Goal: Check status: Check status

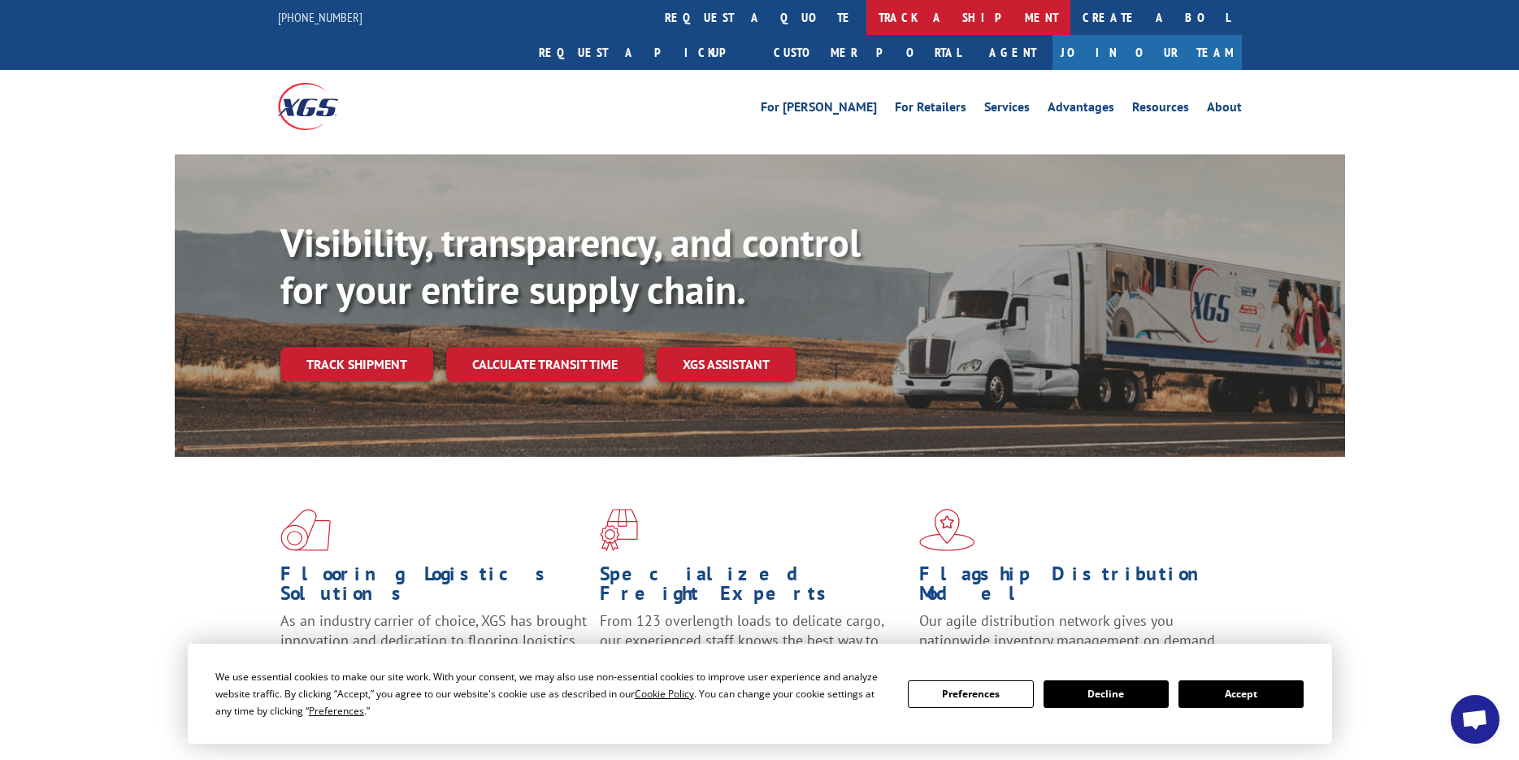
click at [866, 11] on link "track a shipment" at bounding box center [968, 17] width 204 height 35
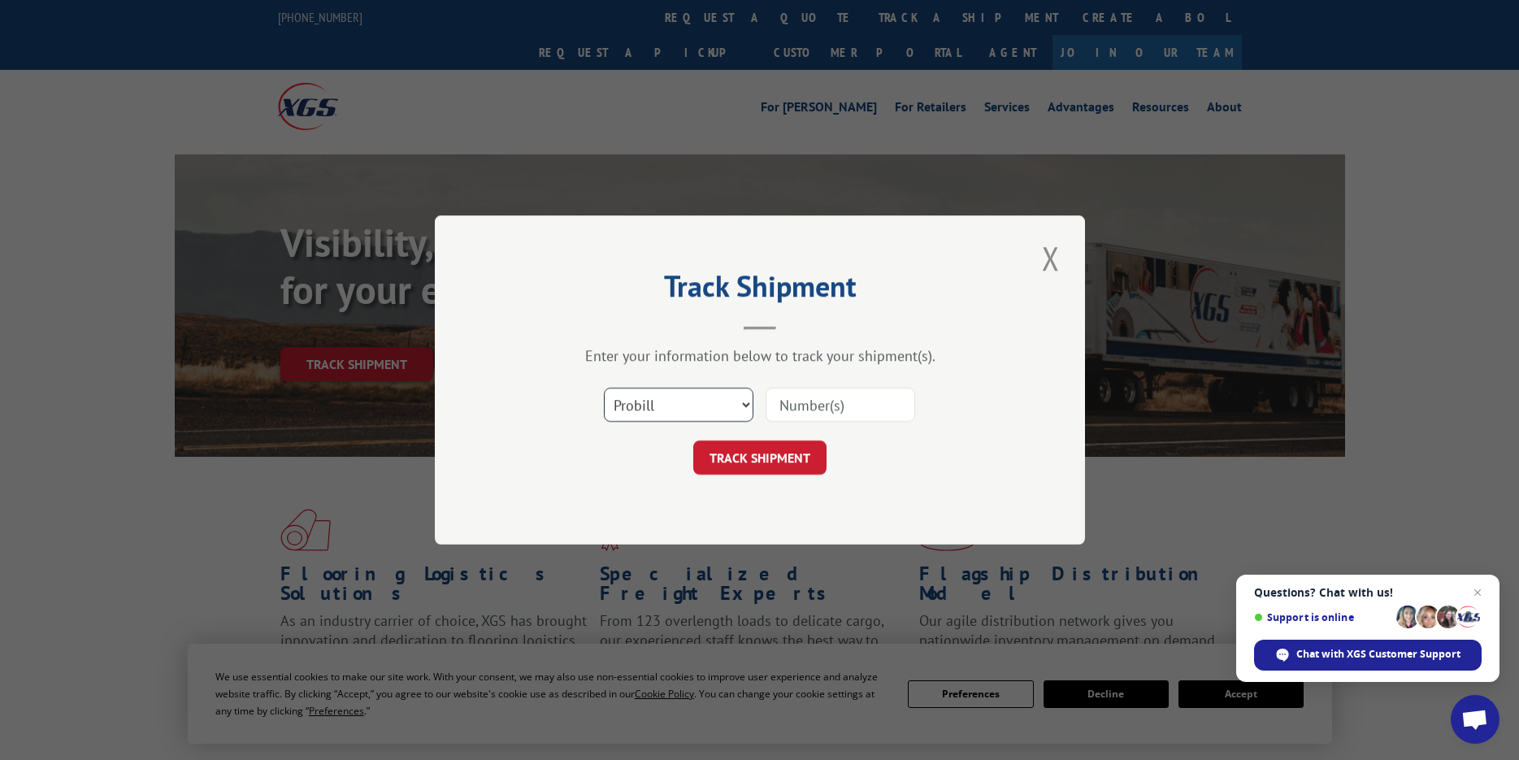
click at [707, 413] on select "Select category... Probill BOL PO" at bounding box center [679, 405] width 150 height 34
select select "po"
click at [604, 388] on select "Select category... Probill BOL PO" at bounding box center [679, 405] width 150 height 34
click at [1479, 589] on span "Open chat" at bounding box center [1478, 593] width 20 height 20
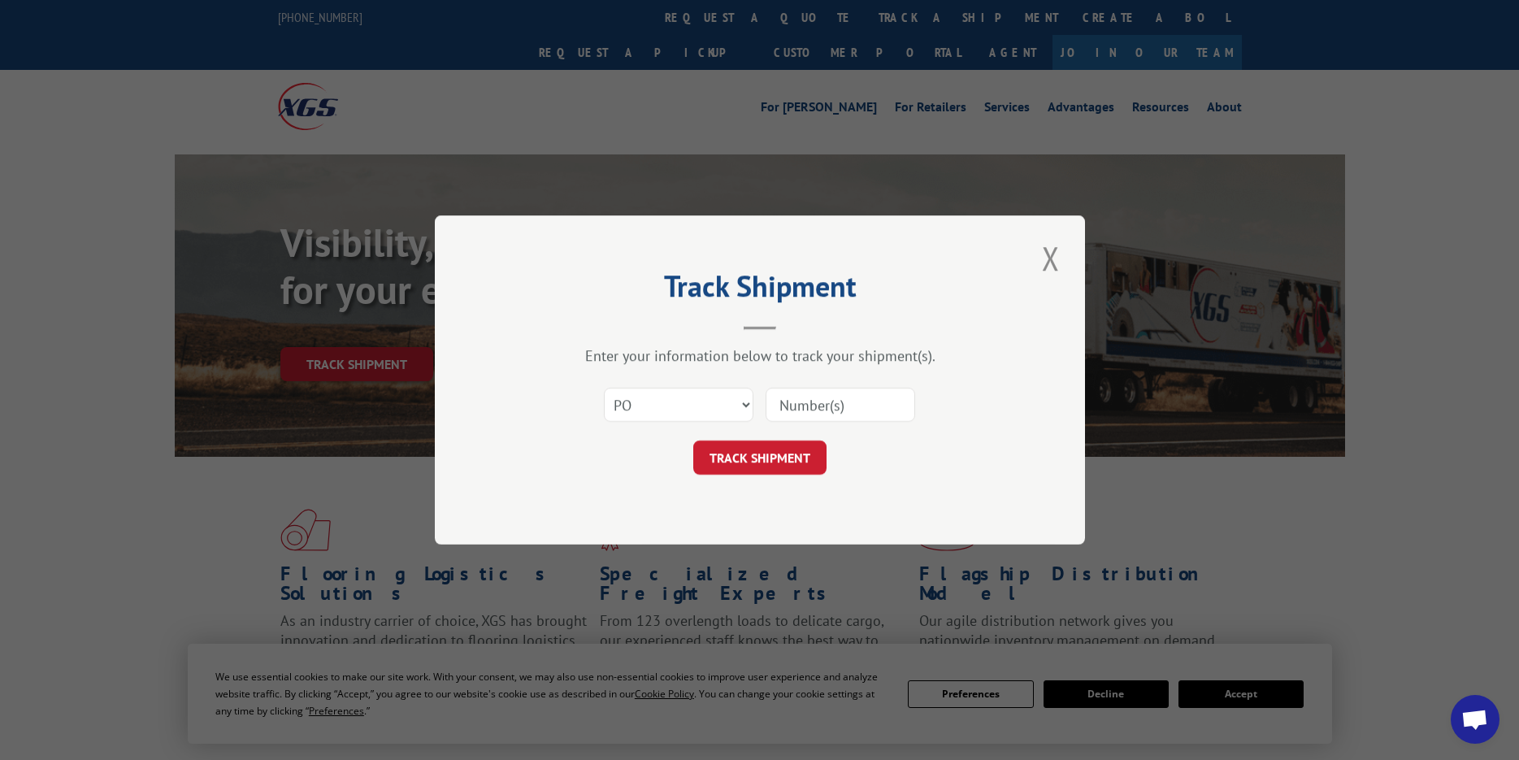
click at [815, 391] on input at bounding box center [841, 405] width 150 height 34
type input "52533424"
click at [693, 441] on button "TRACK SHIPMENT" at bounding box center [759, 458] width 133 height 34
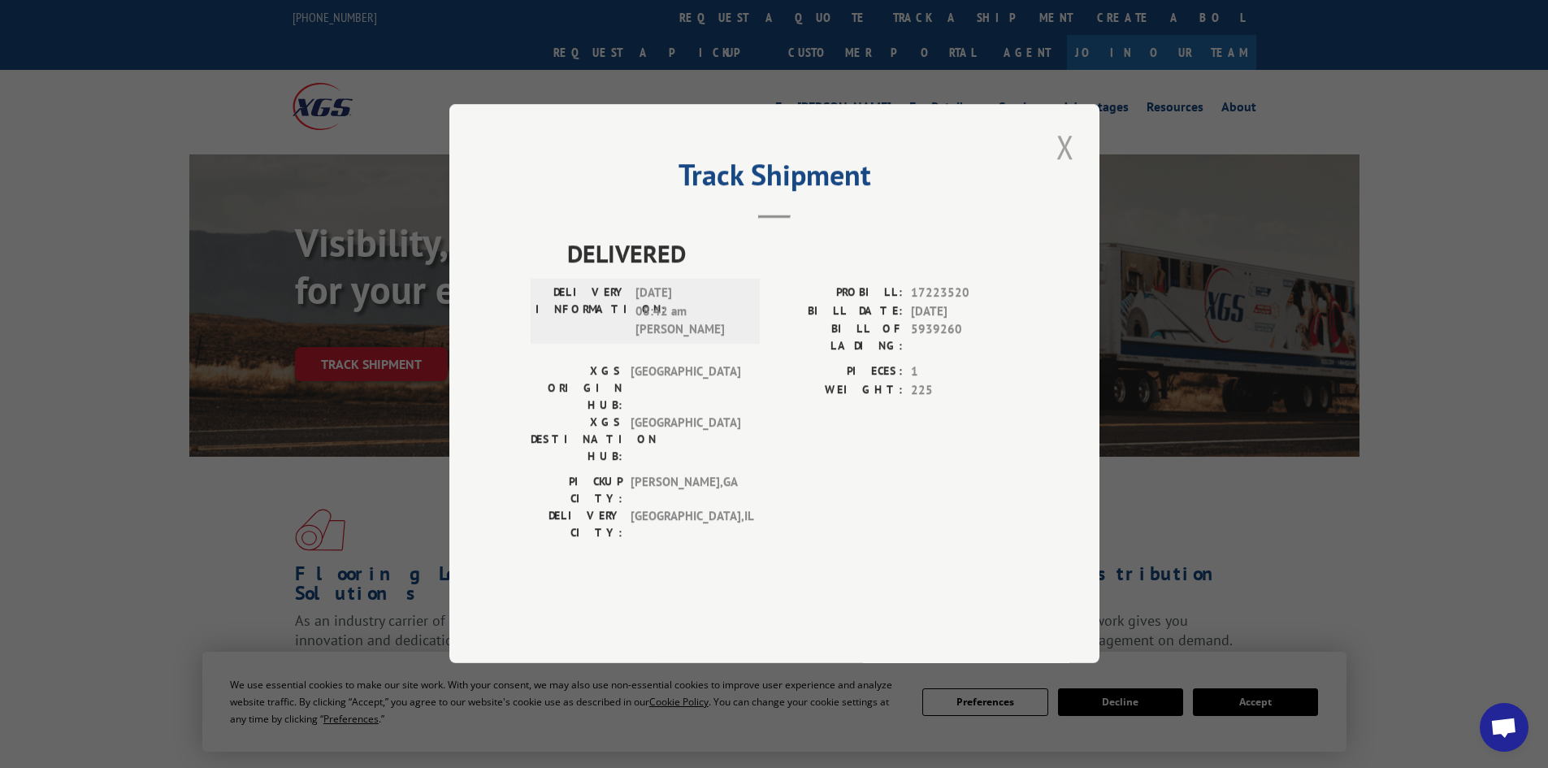
click at [1065, 169] on button "Close modal" at bounding box center [1066, 146] width 28 height 45
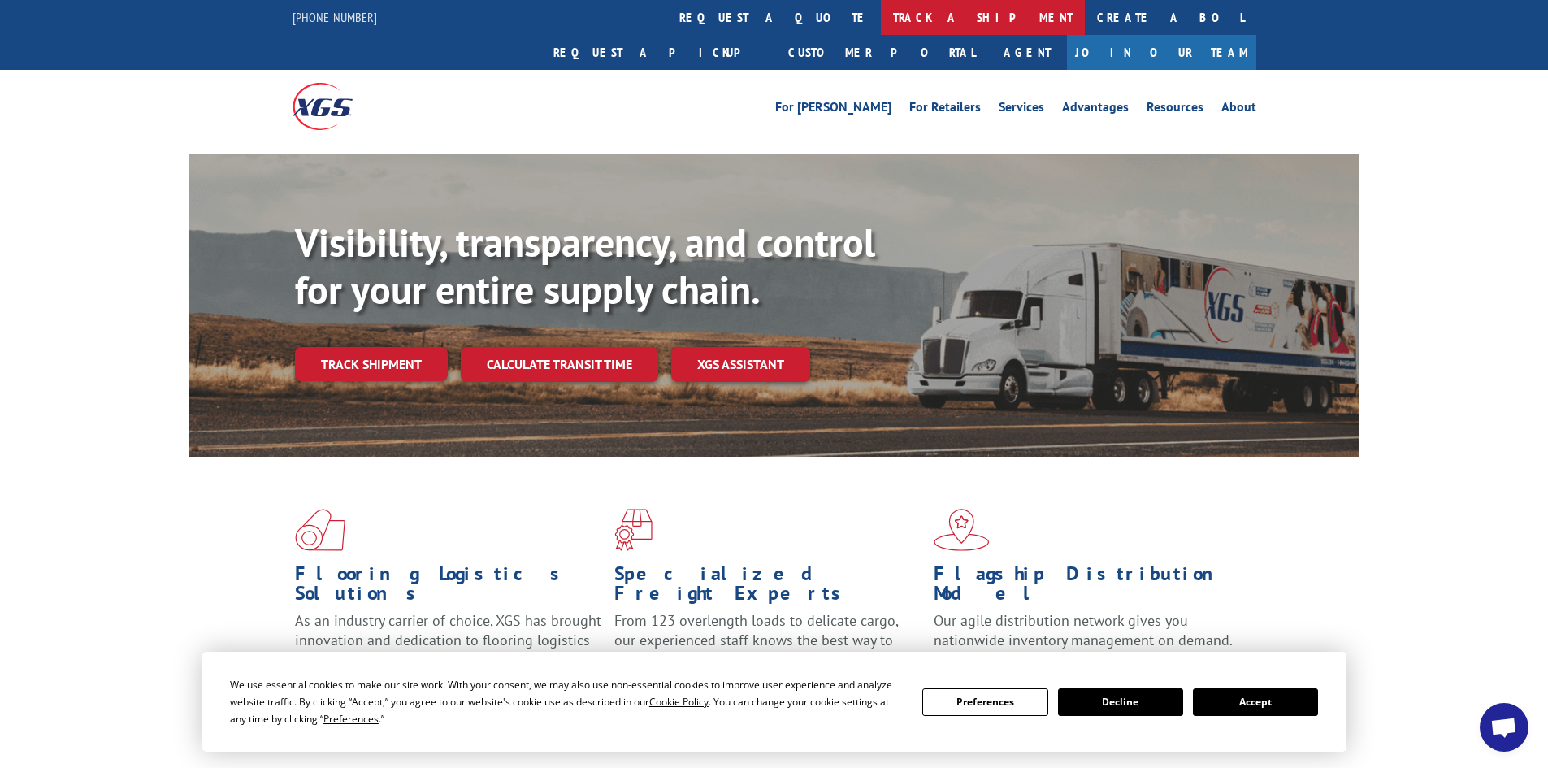
click at [881, 34] on link "track a shipment" at bounding box center [983, 17] width 204 height 35
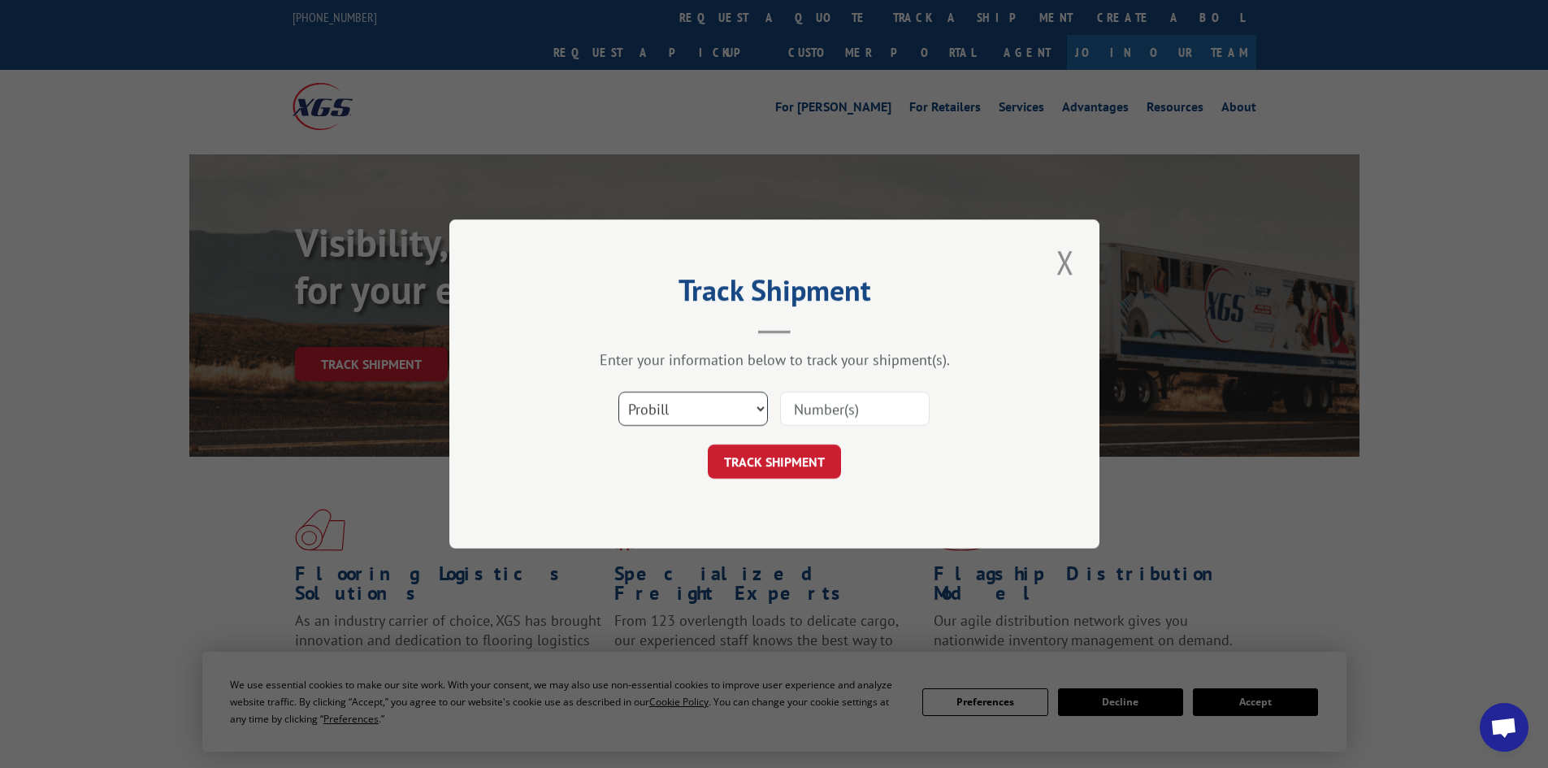
drag, startPoint x: 718, startPoint y: 402, endPoint x: 681, endPoint y: 343, distance: 69.4
click at [681, 343] on div "Track Shipment Enter your information below to track your shipment(s). Select c…" at bounding box center [774, 383] width 650 height 329
drag, startPoint x: 666, startPoint y: 416, endPoint x: 660, endPoint y: 493, distance: 77.4
click at [660, 493] on div "Track Shipment Enter your information below to track your shipment(s). Select c…" at bounding box center [774, 383] width 650 height 329
drag, startPoint x: 663, startPoint y: 489, endPoint x: 655, endPoint y: 481, distance: 11.5
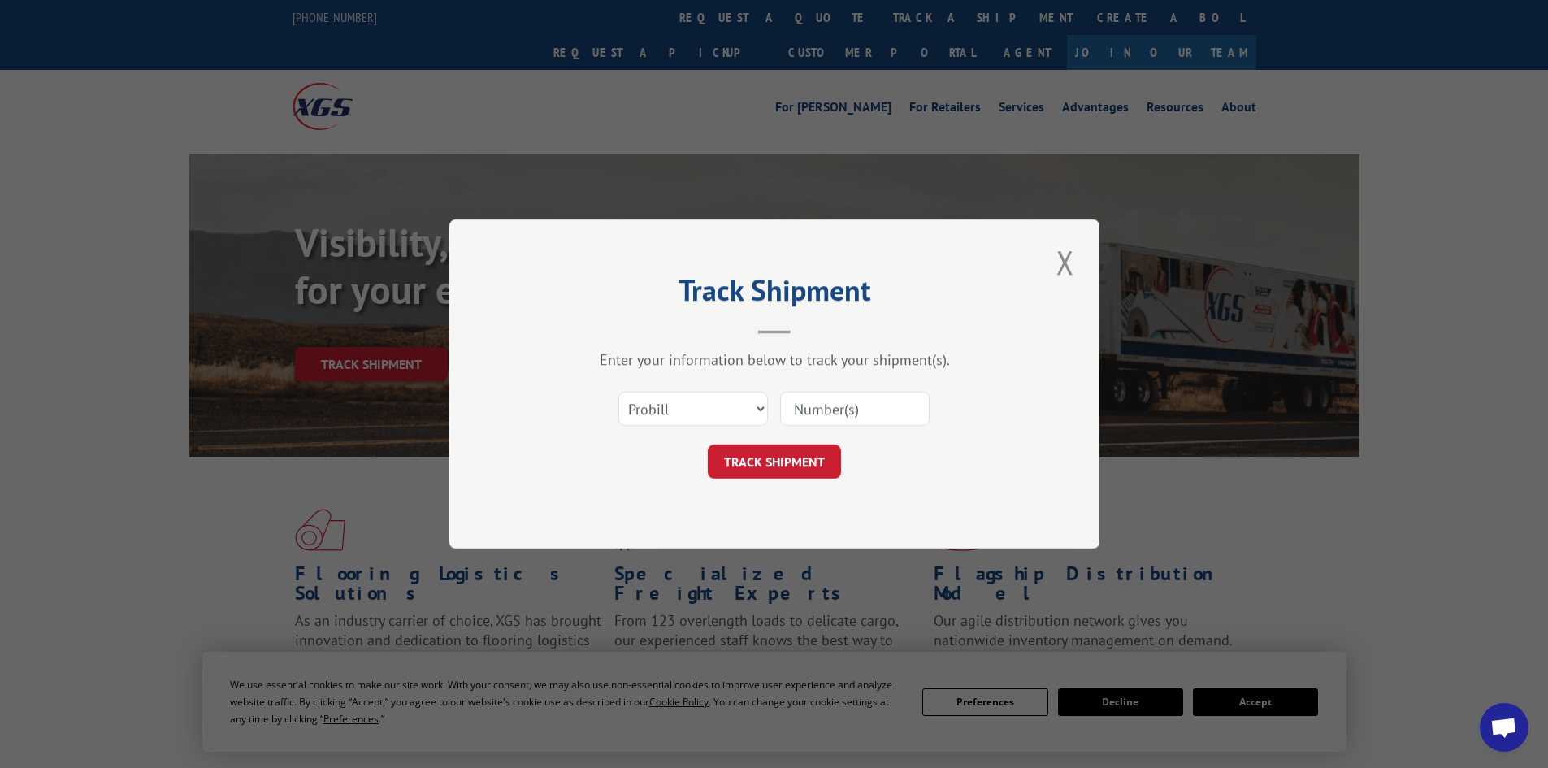
click at [663, 490] on div "Track Shipment Enter your information below to track your shipment(s). Select c…" at bounding box center [774, 383] width 650 height 329
click at [706, 413] on select "Select category... Probill BOL PO" at bounding box center [694, 409] width 150 height 34
select select "po"
click at [619, 392] on select "Select category... Probill BOL PO" at bounding box center [694, 409] width 150 height 34
click at [829, 410] on input at bounding box center [855, 409] width 150 height 34
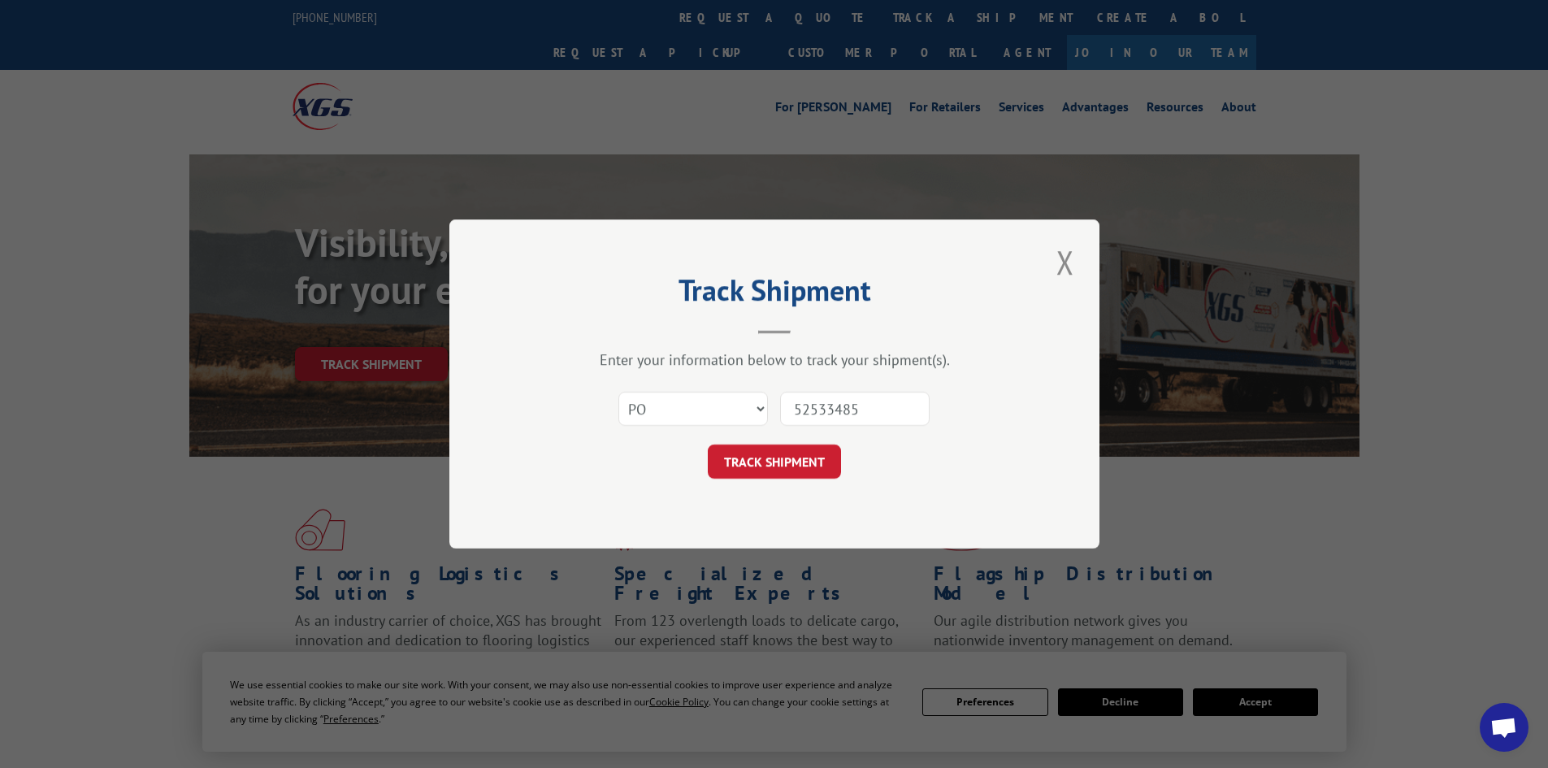
type input "52533485"
click at [708, 445] on button "TRACK SHIPMENT" at bounding box center [774, 462] width 133 height 34
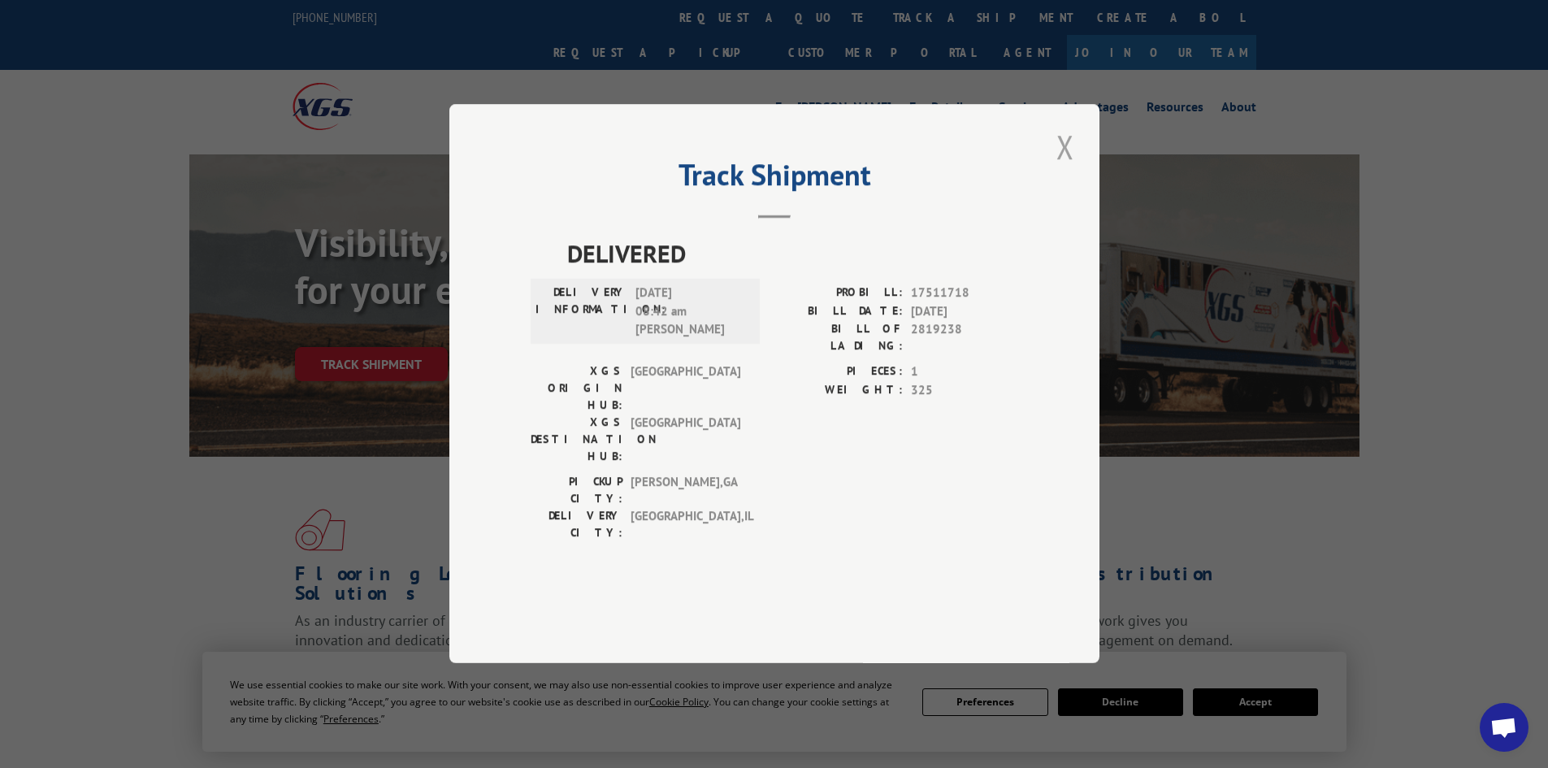
click at [1061, 169] on button "Close modal" at bounding box center [1066, 146] width 28 height 45
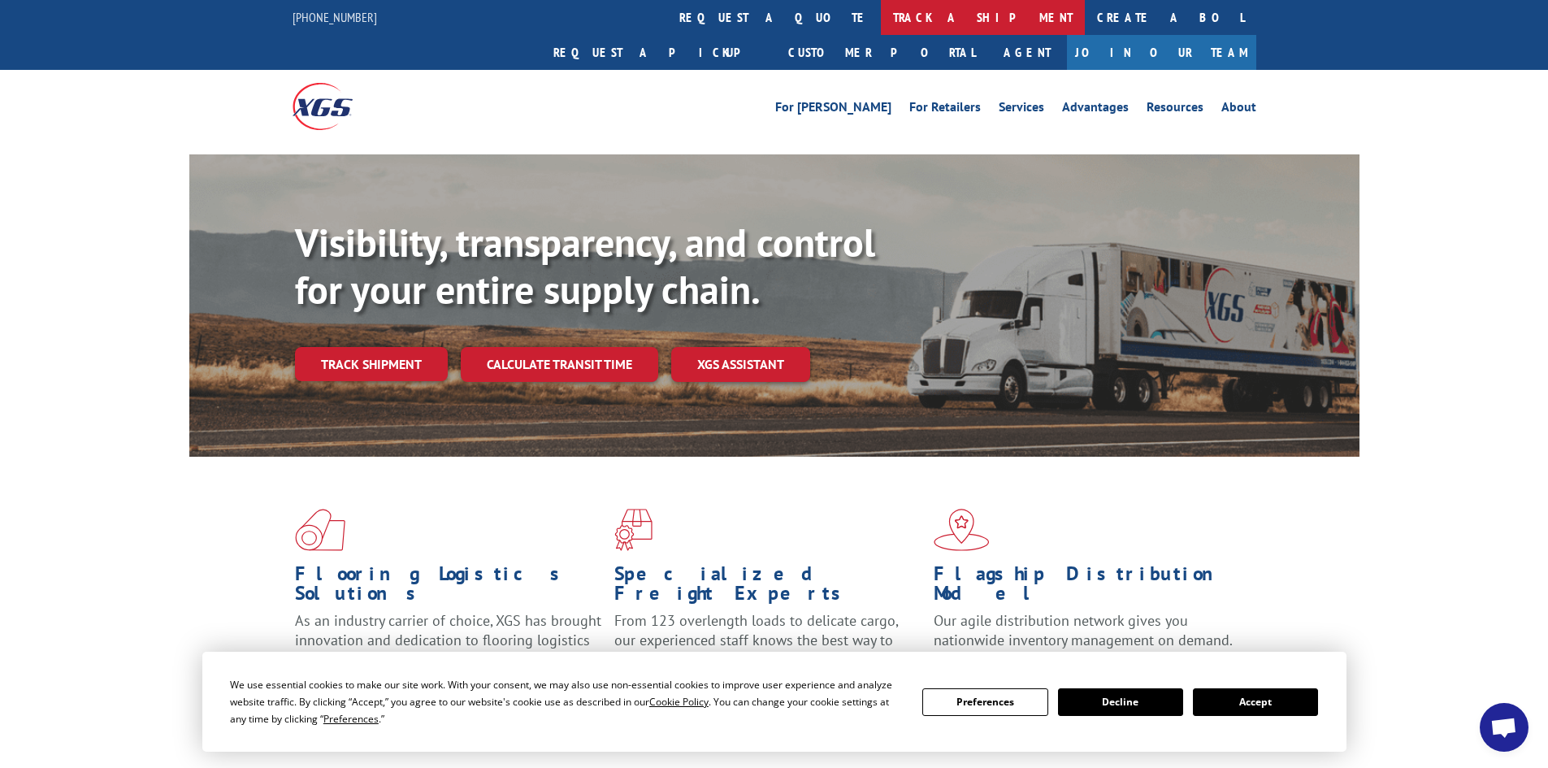
click at [881, 24] on link "track a shipment" at bounding box center [983, 17] width 204 height 35
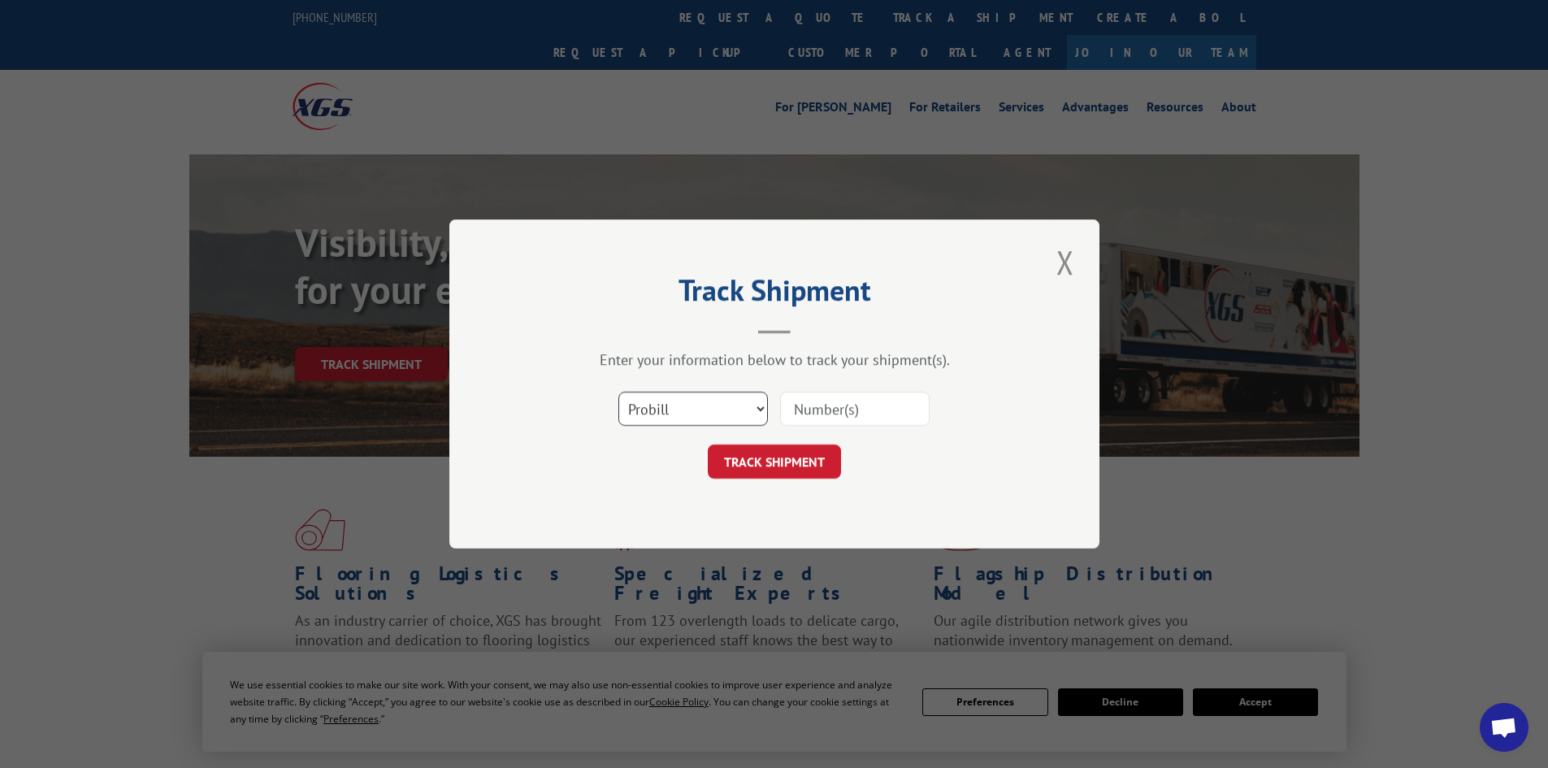
drag, startPoint x: 662, startPoint y: 410, endPoint x: 659, endPoint y: 419, distance: 9.3
click at [662, 414] on select "Select category... Probill BOL PO" at bounding box center [694, 409] width 150 height 34
select select "po"
click at [619, 392] on select "Select category... Probill BOL PO" at bounding box center [694, 409] width 150 height 34
click at [844, 419] on input at bounding box center [855, 409] width 150 height 34
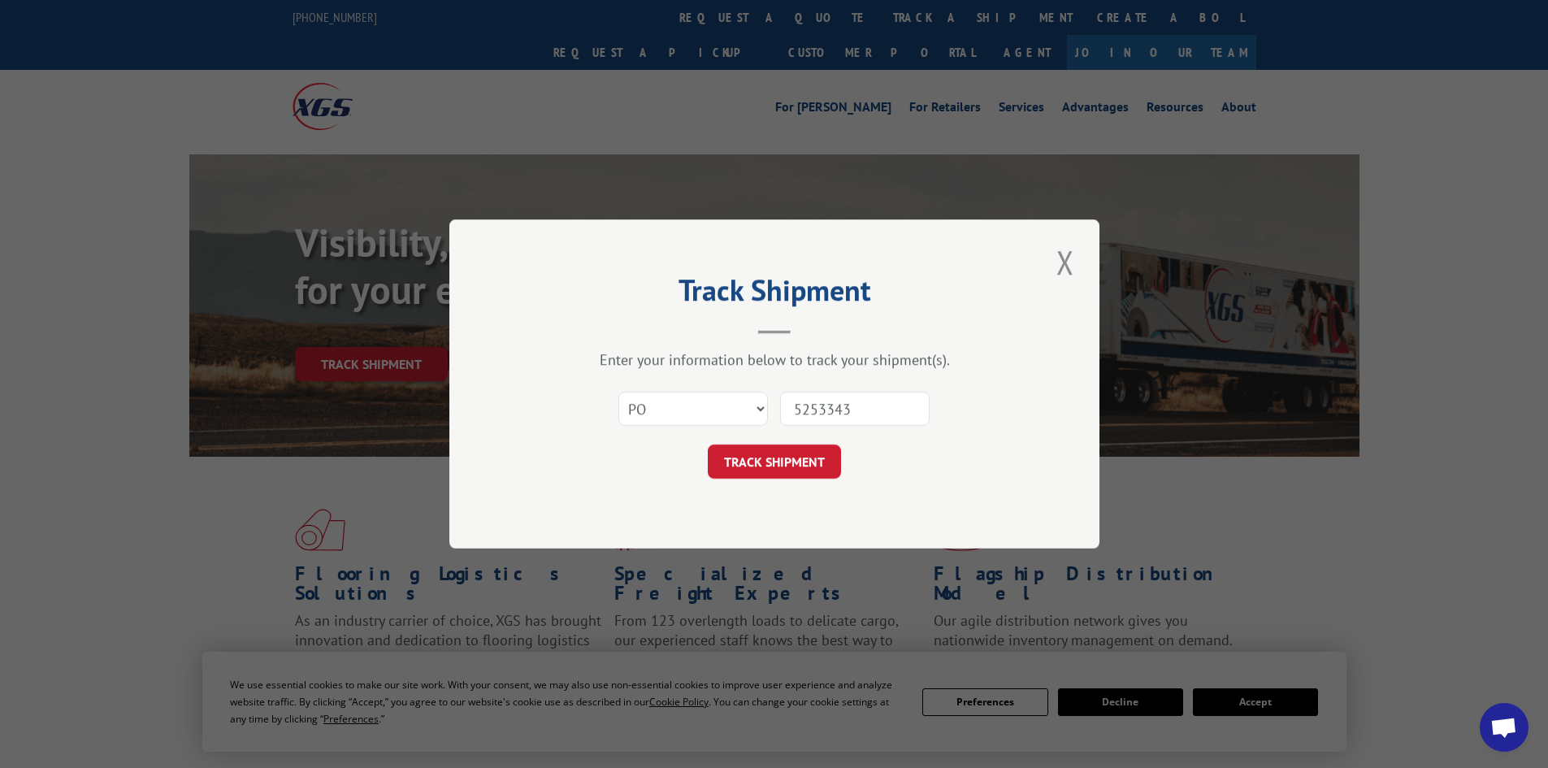
type input "52533434"
click button "TRACK SHIPMENT" at bounding box center [774, 462] width 133 height 34
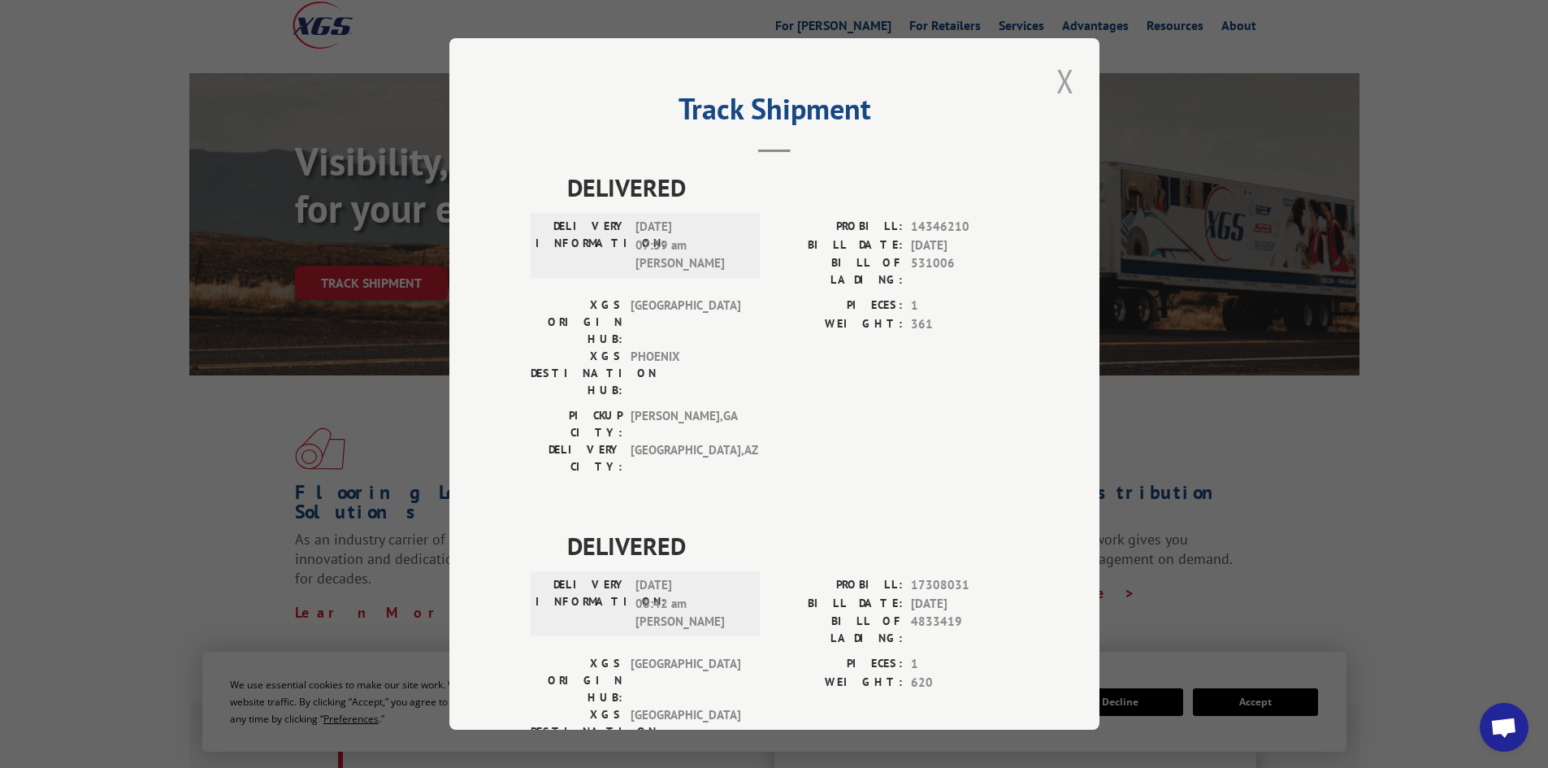
click at [1065, 69] on button "Close modal" at bounding box center [1066, 81] width 28 height 45
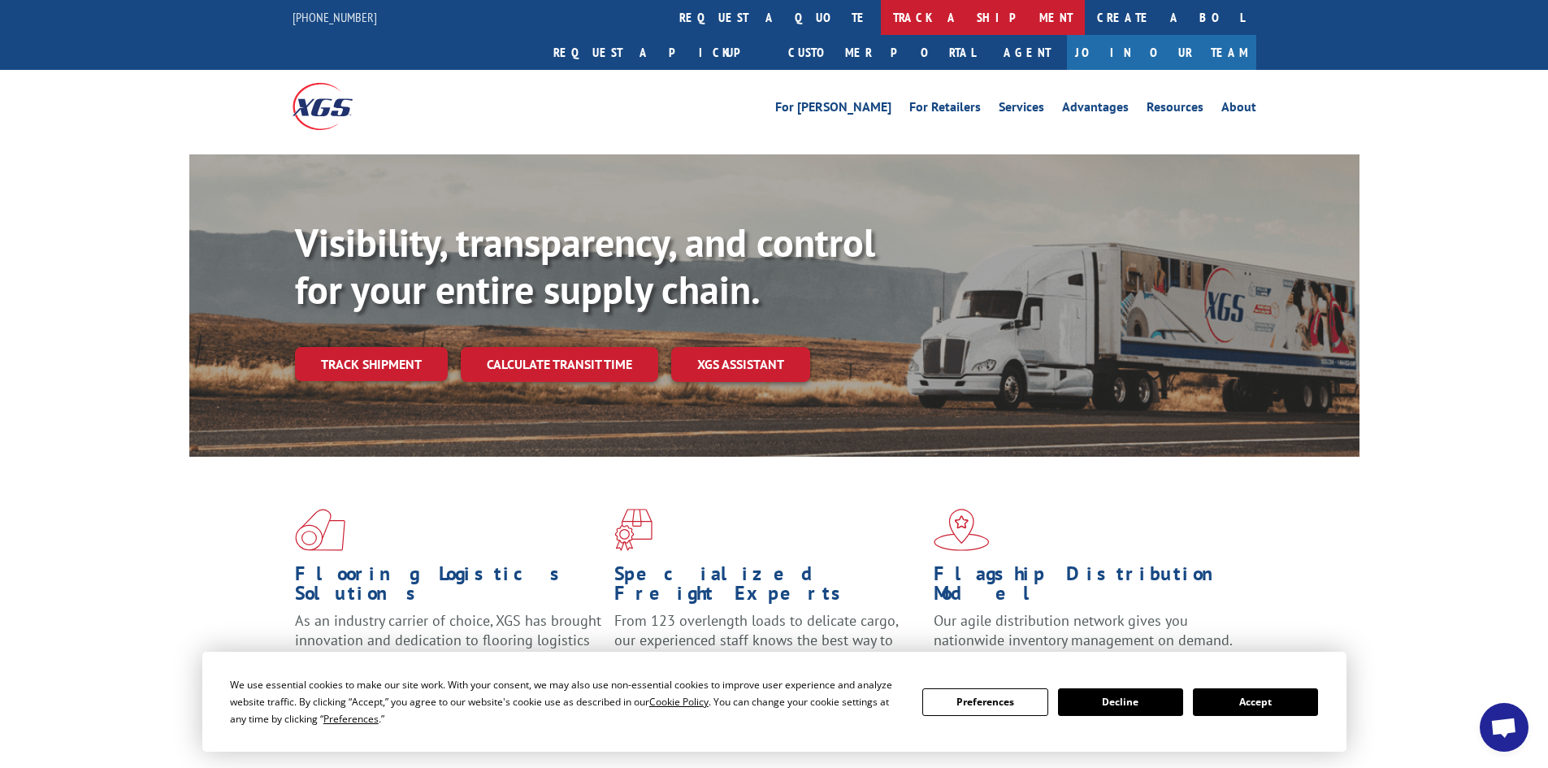
click at [881, 11] on link "track a shipment" at bounding box center [983, 17] width 204 height 35
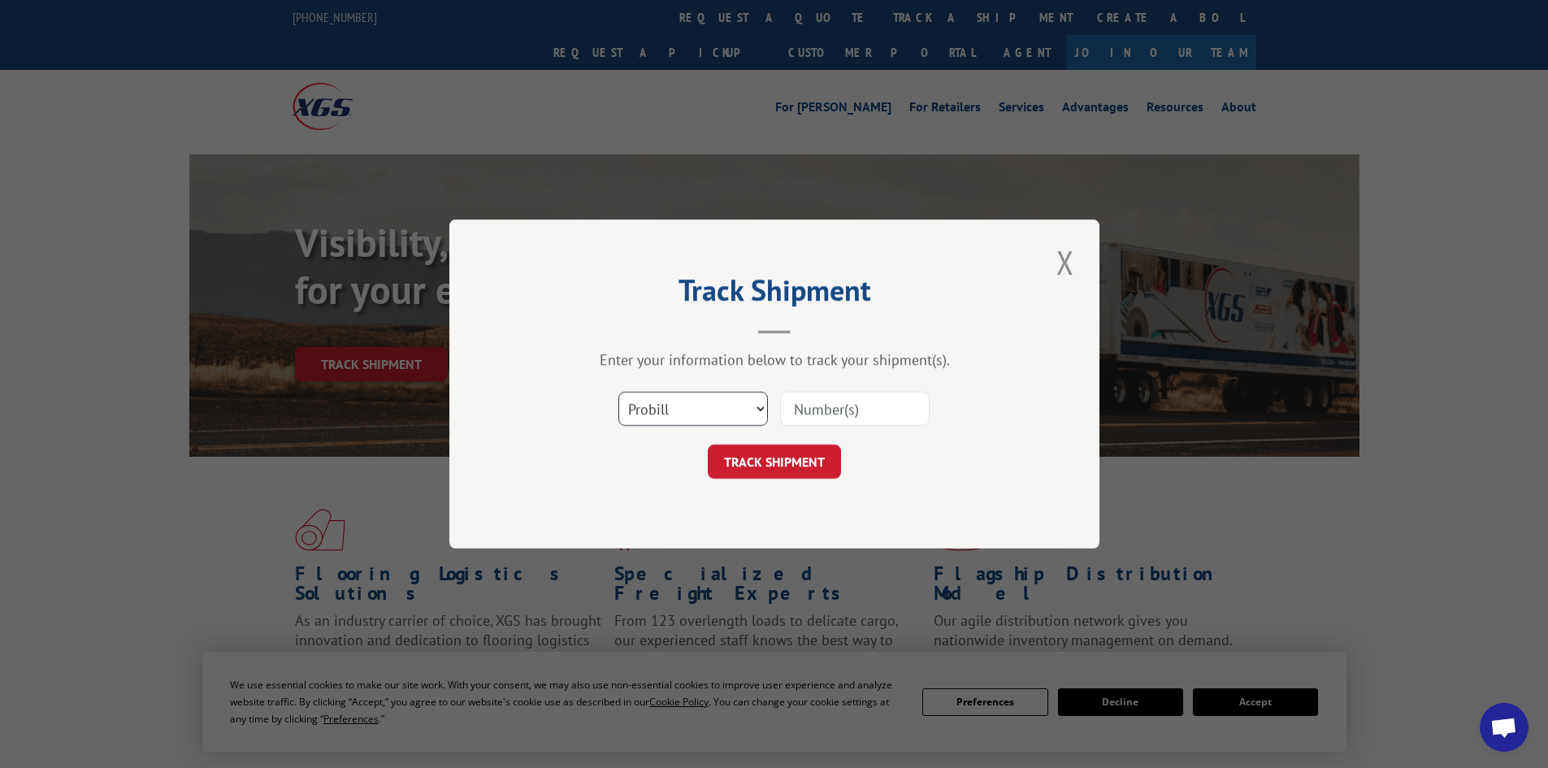
click at [687, 416] on select "Select category... Probill BOL PO" at bounding box center [694, 409] width 150 height 34
select select "po"
click at [619, 392] on select "Select category... Probill BOL PO" at bounding box center [694, 409] width 150 height 34
click at [815, 423] on input at bounding box center [855, 409] width 150 height 34
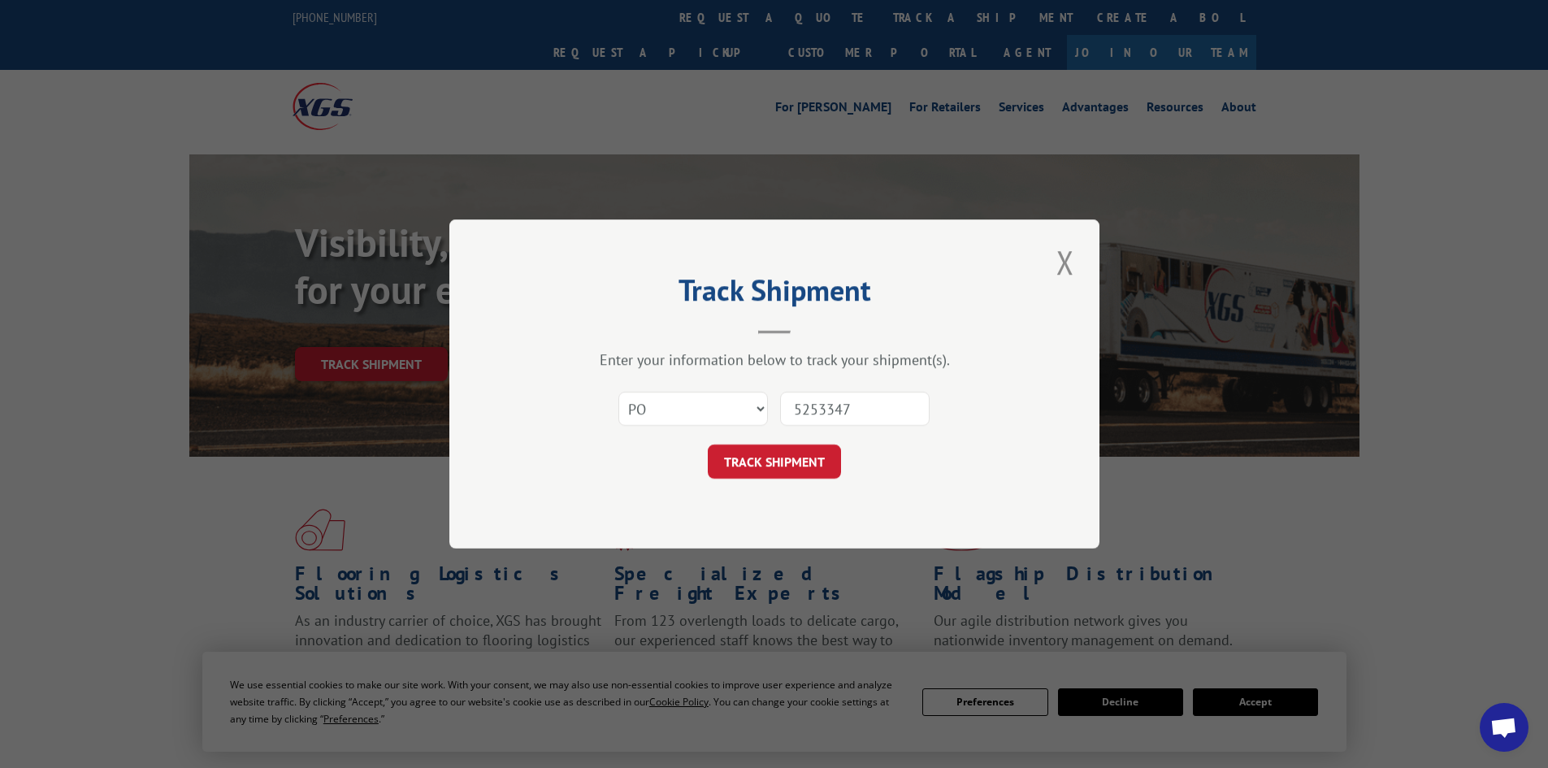
type input "52533476"
click button "TRACK SHIPMENT" at bounding box center [774, 462] width 133 height 34
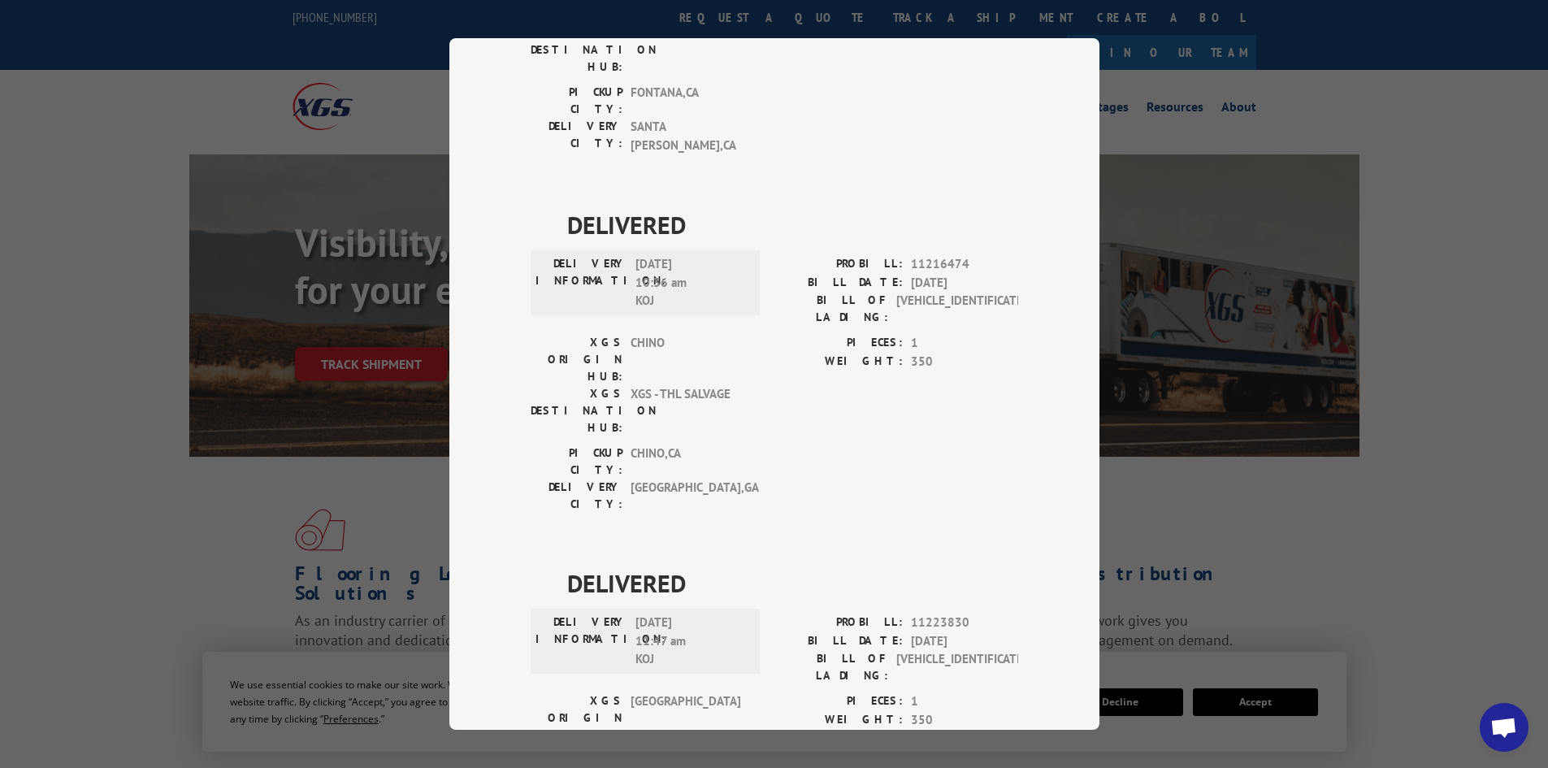
scroll to position [17, 0]
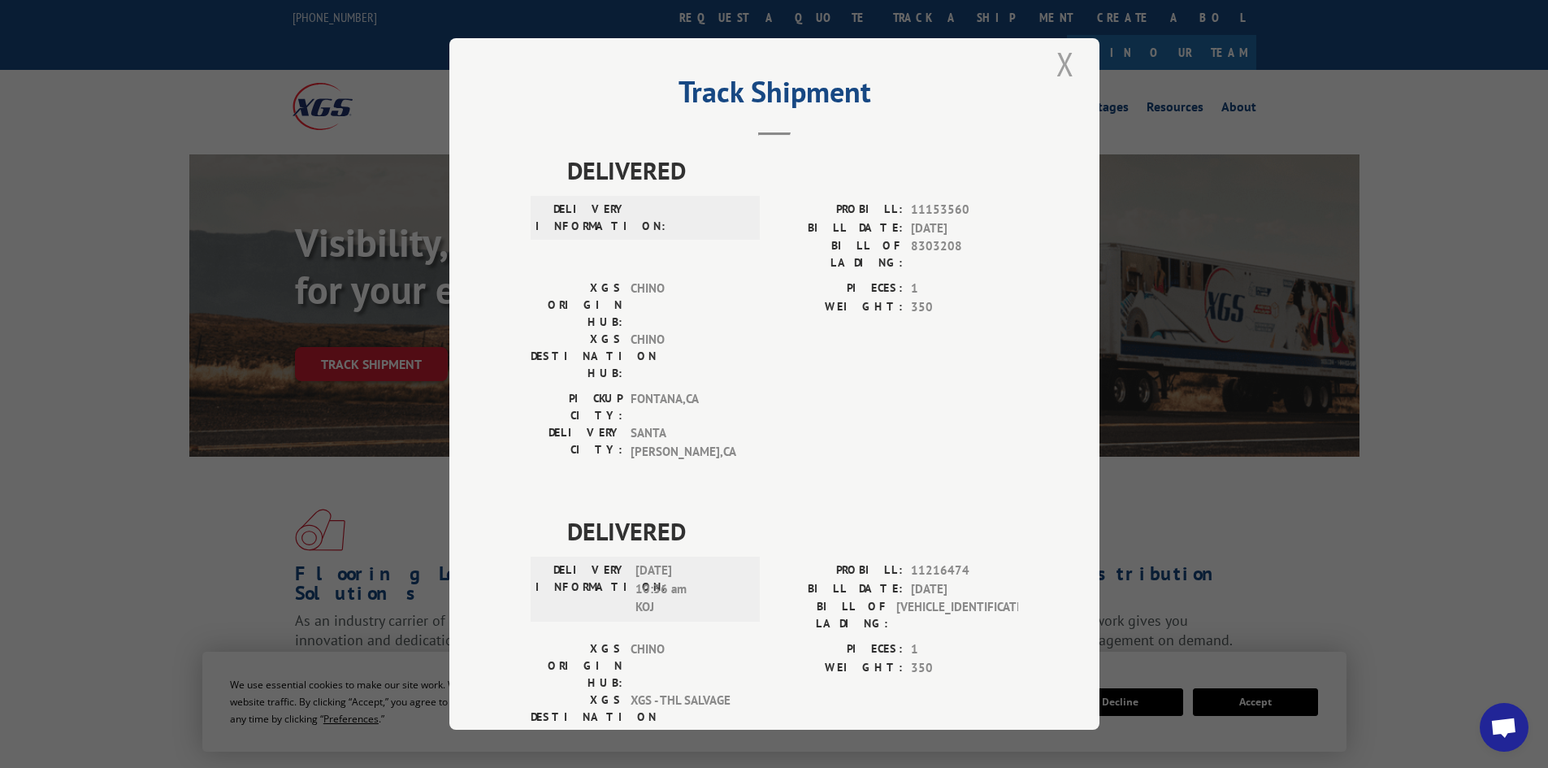
click at [1059, 52] on button "Close modal" at bounding box center [1066, 63] width 28 height 45
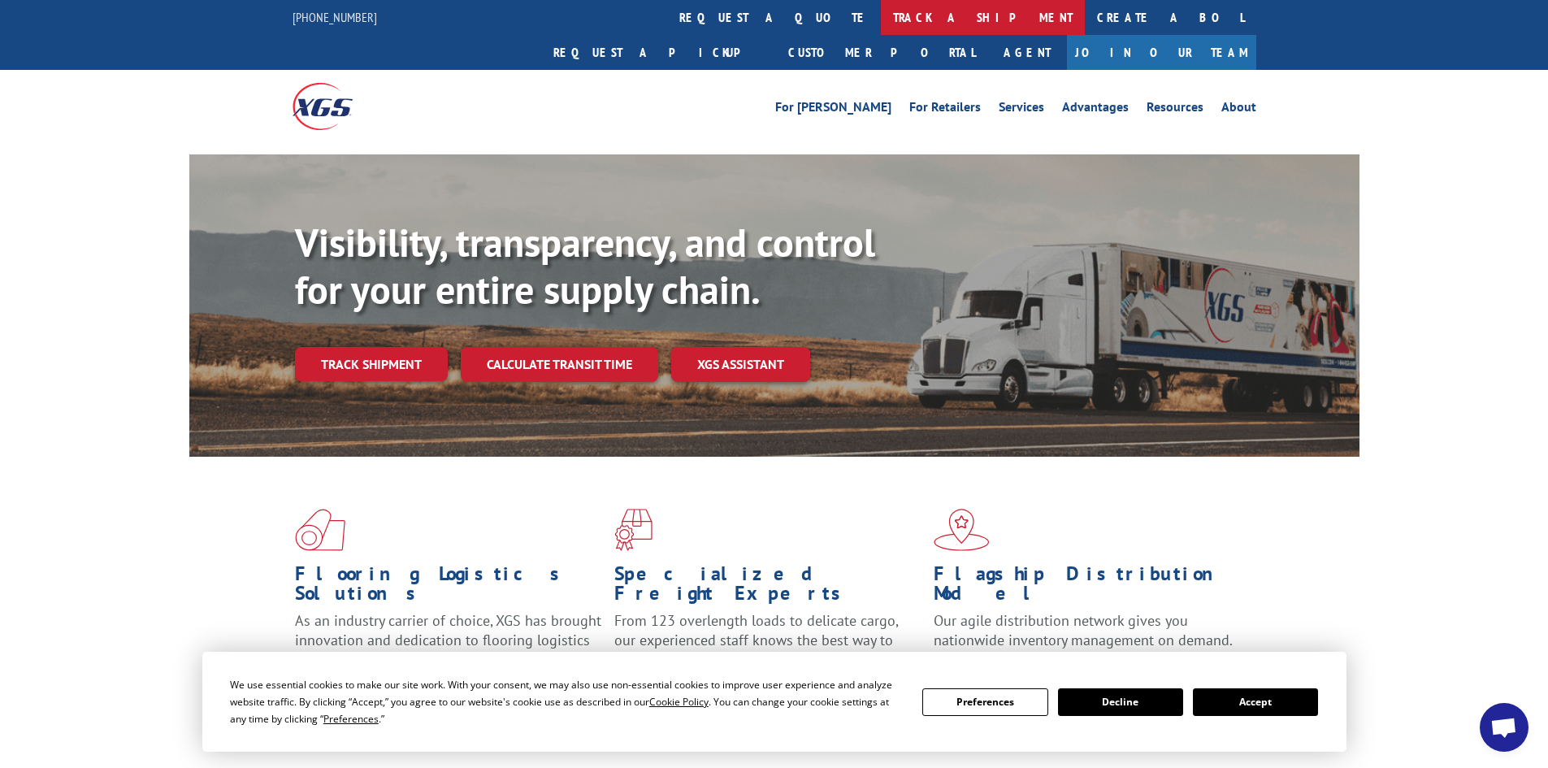
click at [881, 22] on link "track a shipment" at bounding box center [983, 17] width 204 height 35
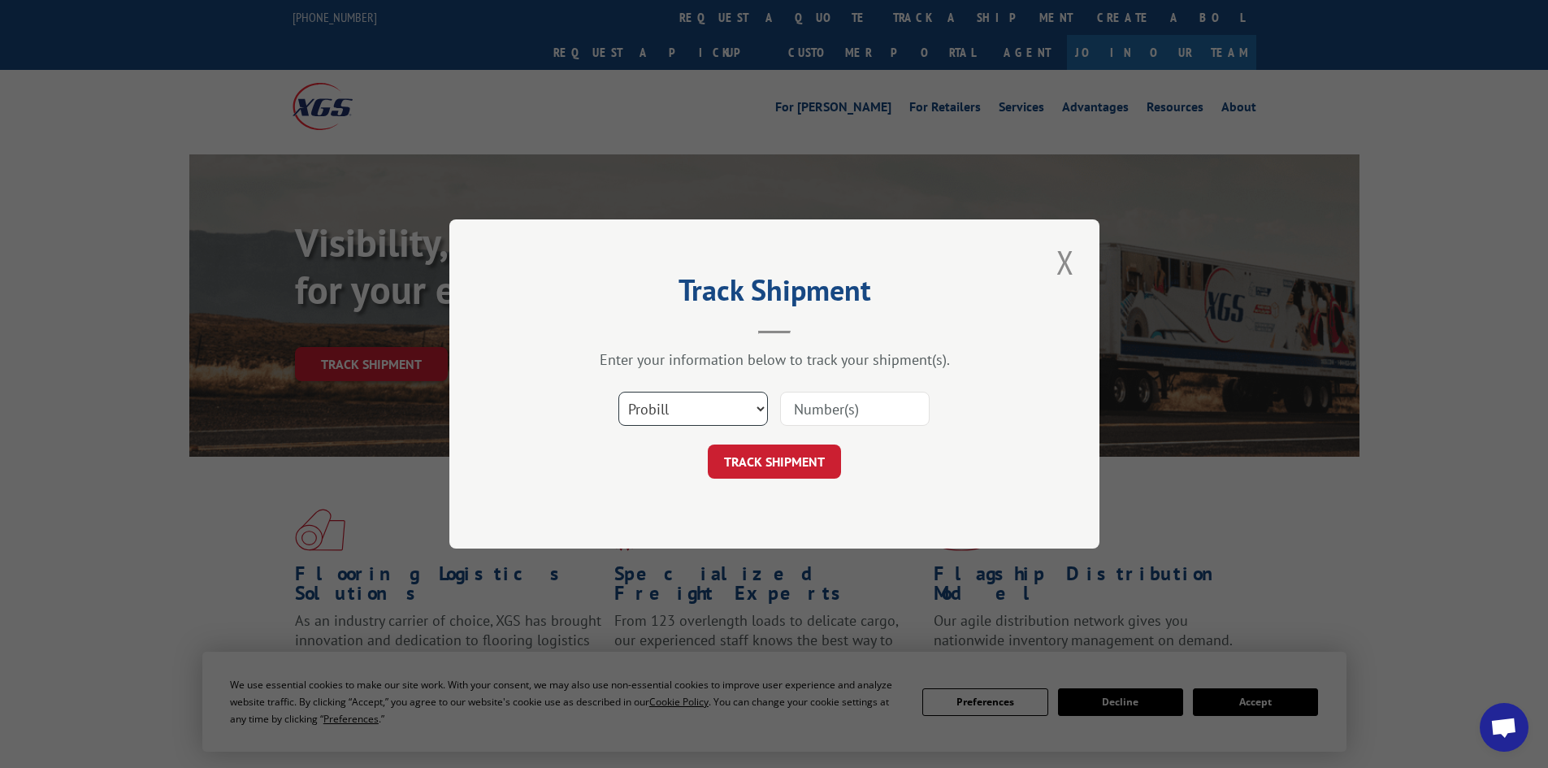
click at [675, 409] on select "Select category... Probill BOL PO" at bounding box center [694, 409] width 150 height 34
select select "po"
click at [619, 392] on select "Select category... Probill BOL PO" at bounding box center [694, 409] width 150 height 34
click at [800, 404] on input at bounding box center [855, 409] width 150 height 34
type input "52533468"
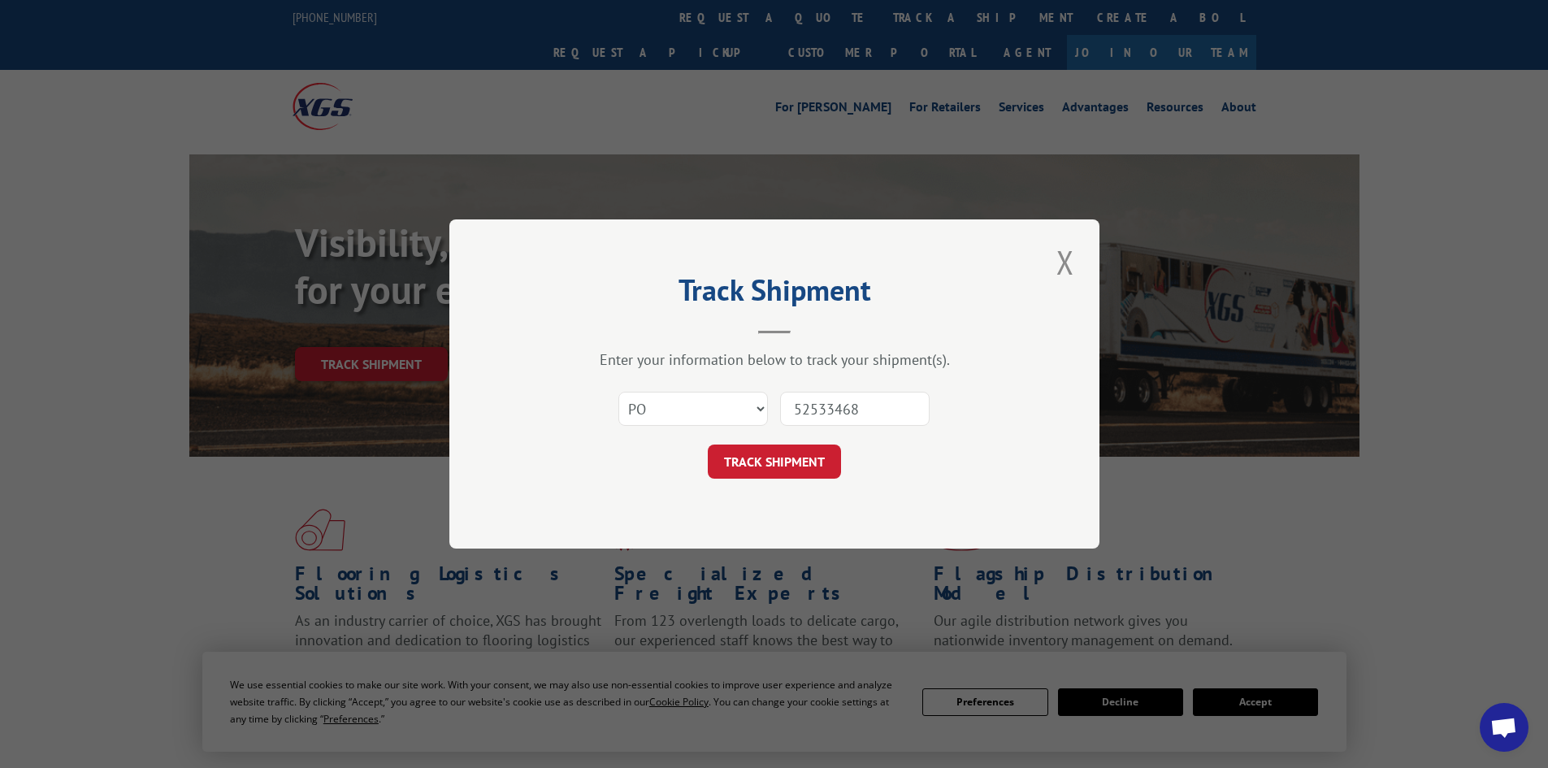
click button "TRACK SHIPMENT" at bounding box center [774, 462] width 133 height 34
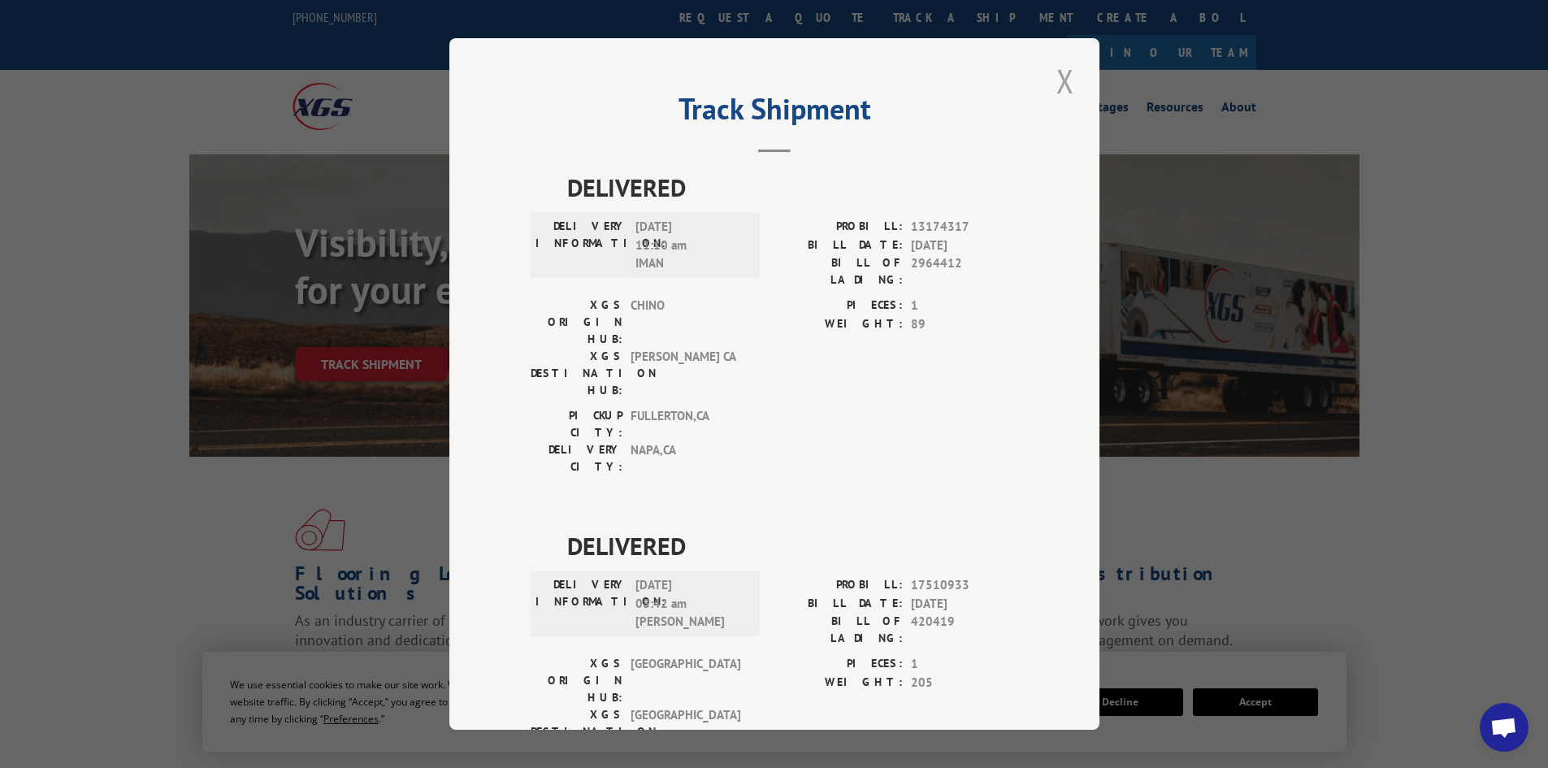
click at [1052, 77] on button "Close modal" at bounding box center [1066, 81] width 28 height 45
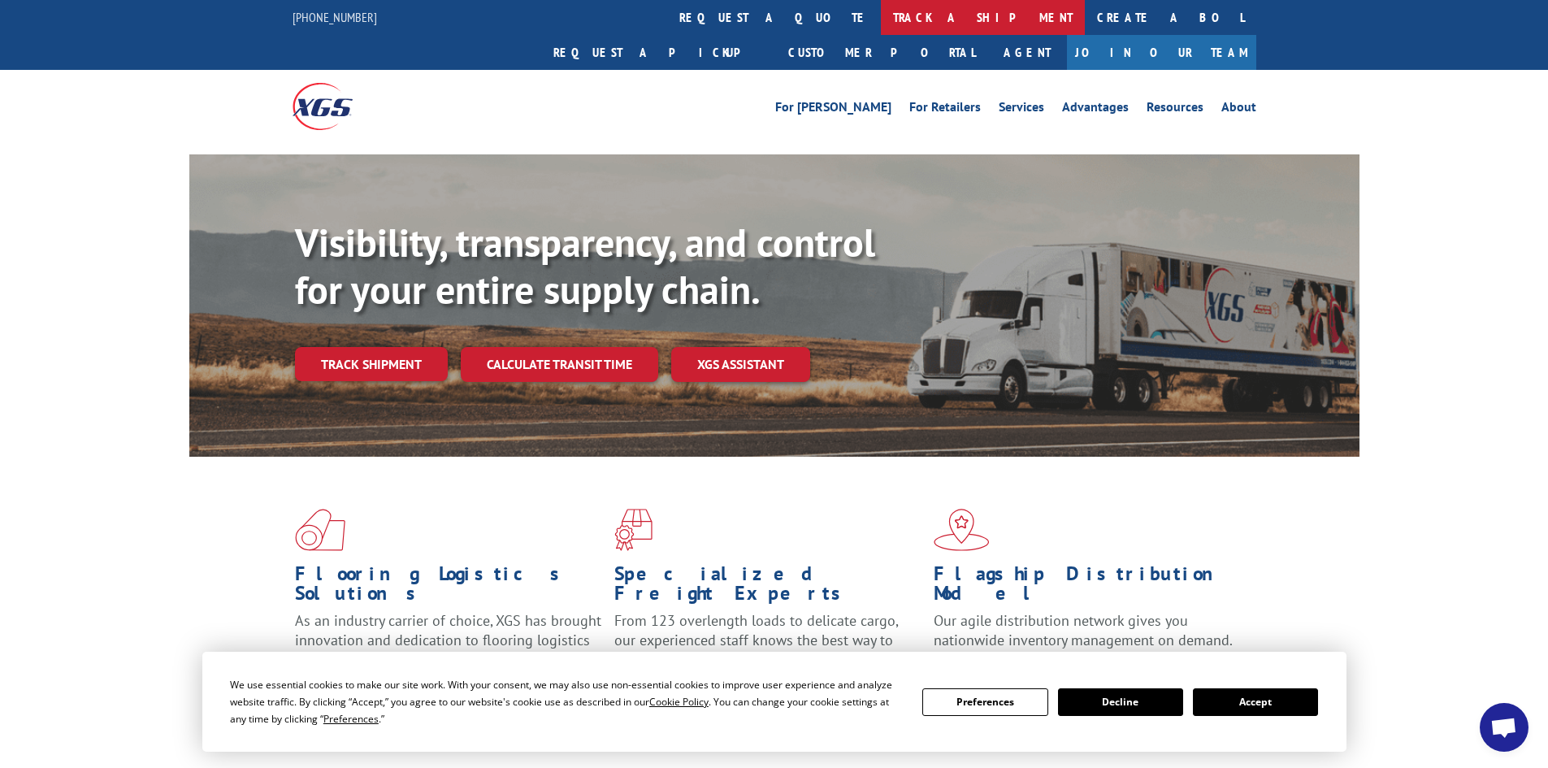
click at [881, 13] on link "track a shipment" at bounding box center [983, 17] width 204 height 35
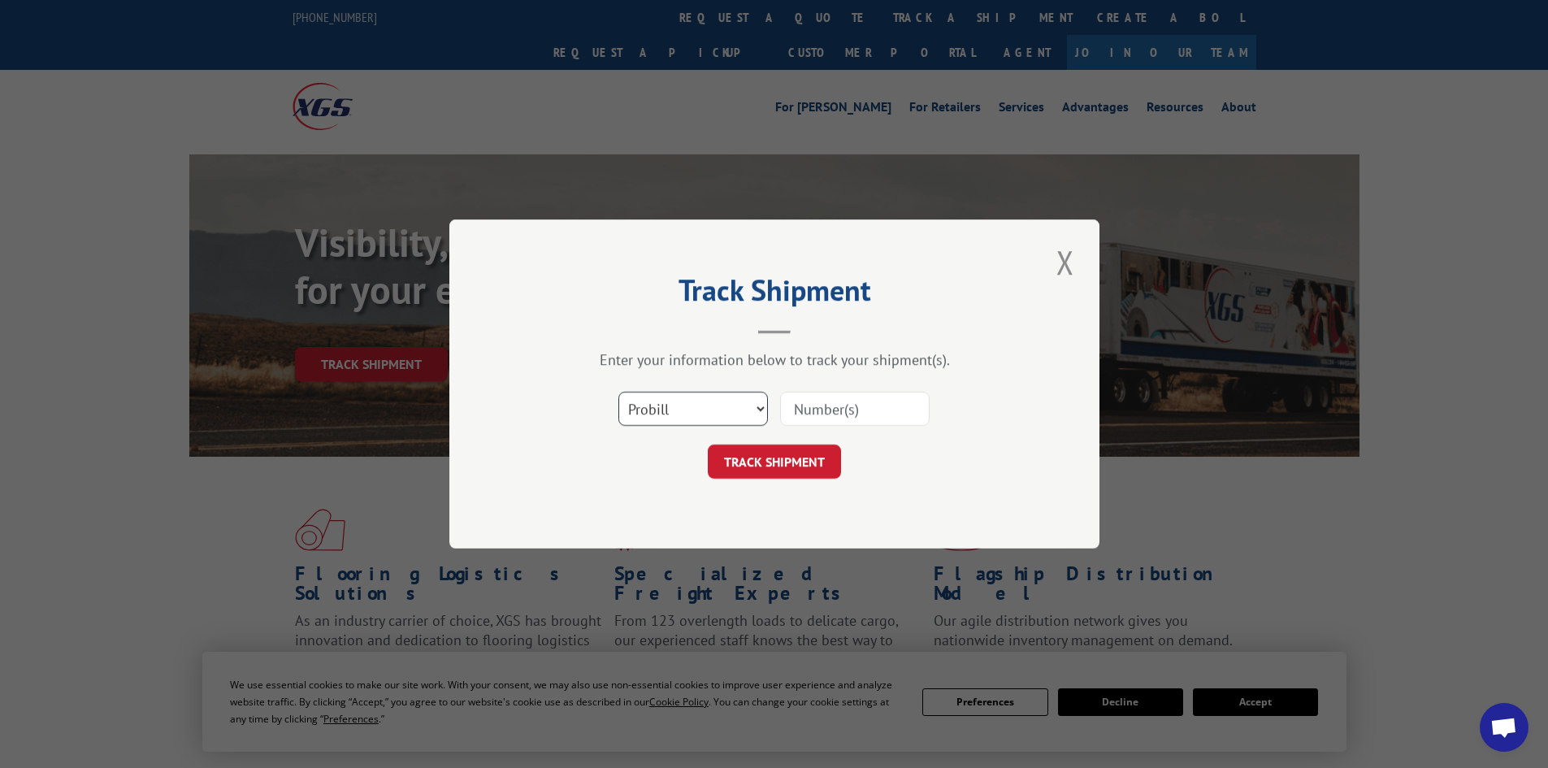
click at [650, 410] on select "Select category... Probill BOL PO" at bounding box center [694, 409] width 150 height 34
select select "po"
click at [619, 392] on select "Select category... Probill BOL PO" at bounding box center [694, 409] width 150 height 34
click at [795, 407] on input at bounding box center [855, 409] width 150 height 34
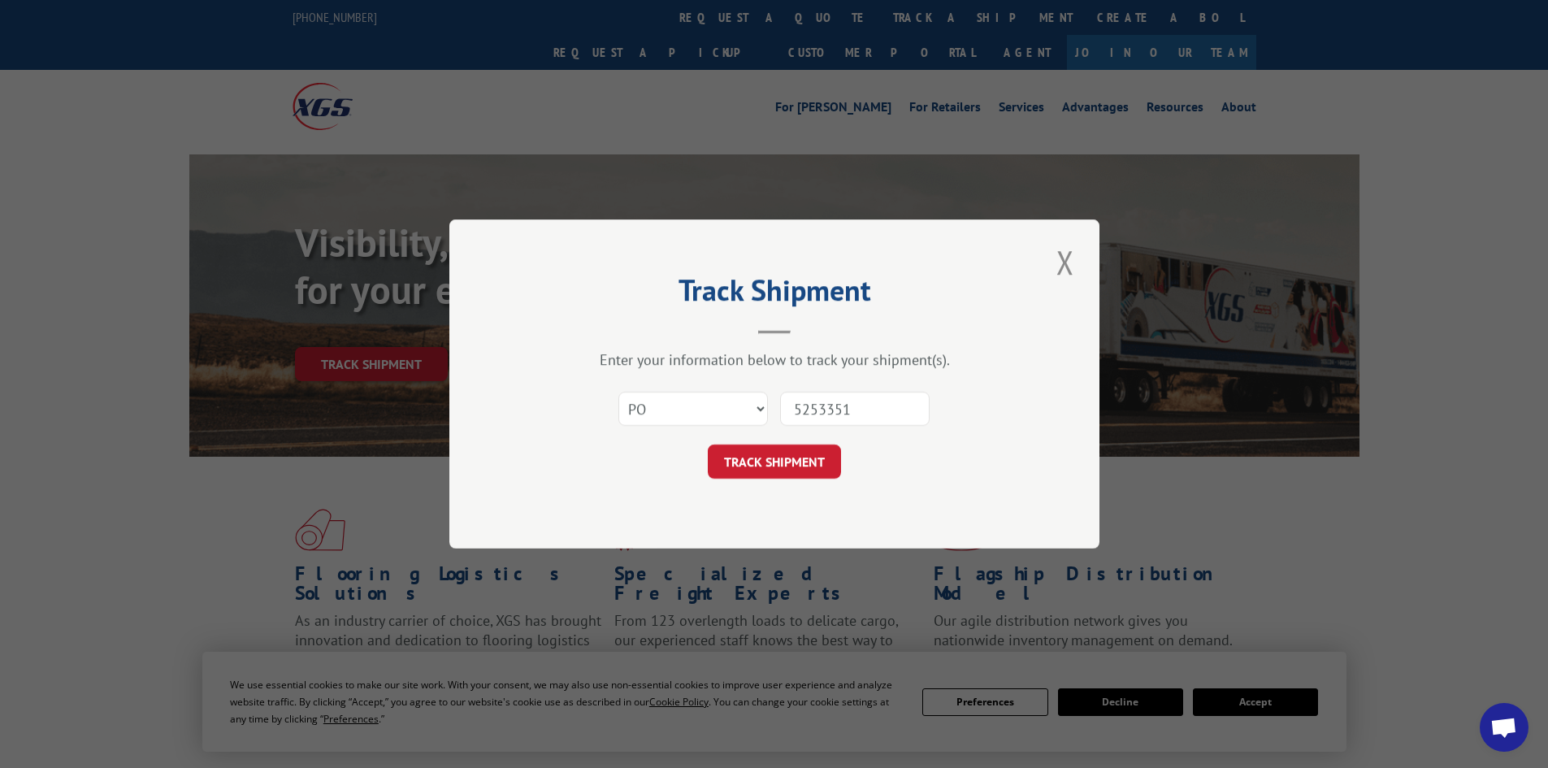
type input "52533514"
click button "TRACK SHIPMENT" at bounding box center [774, 462] width 133 height 34
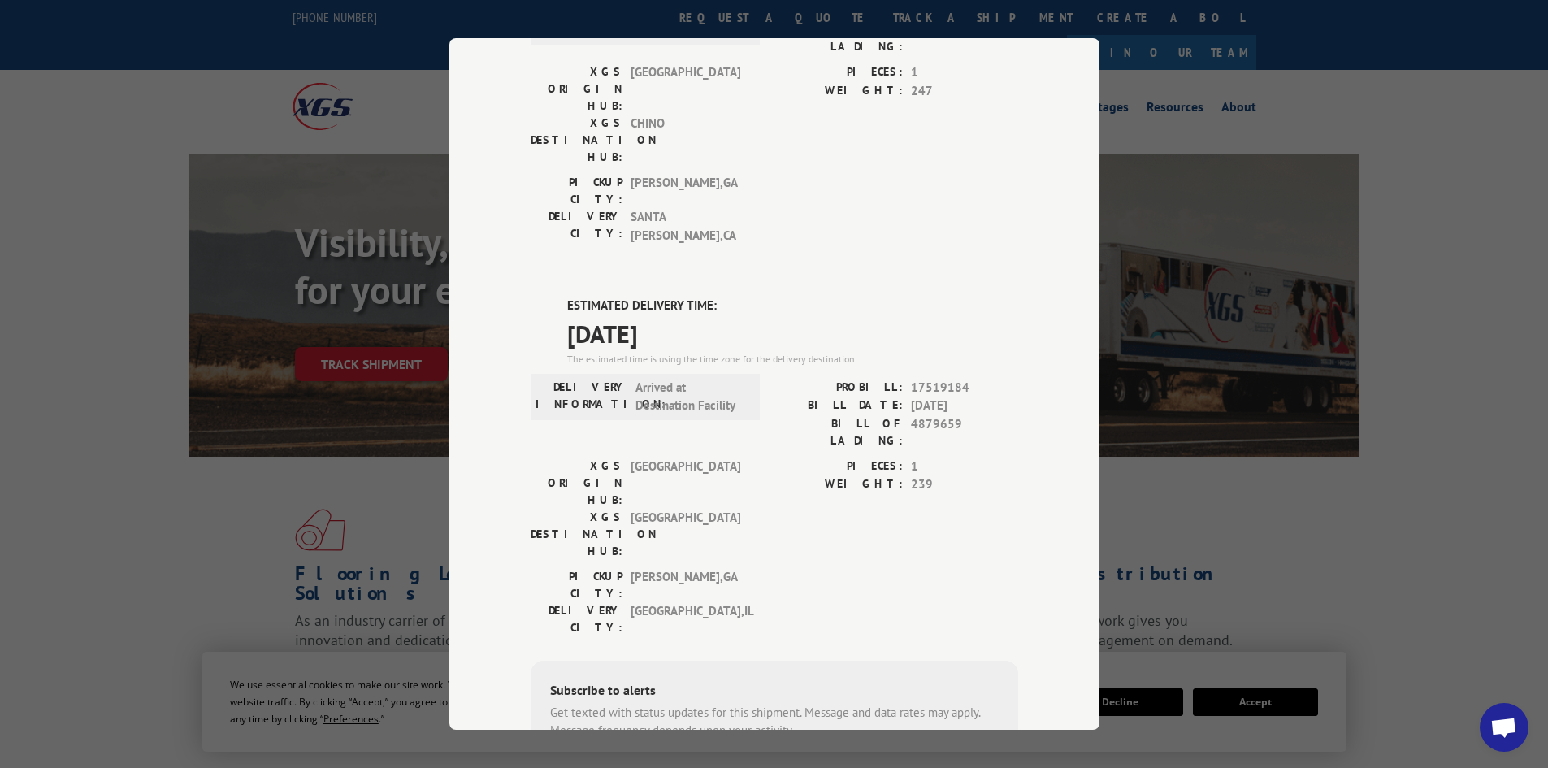
scroll to position [608, 0]
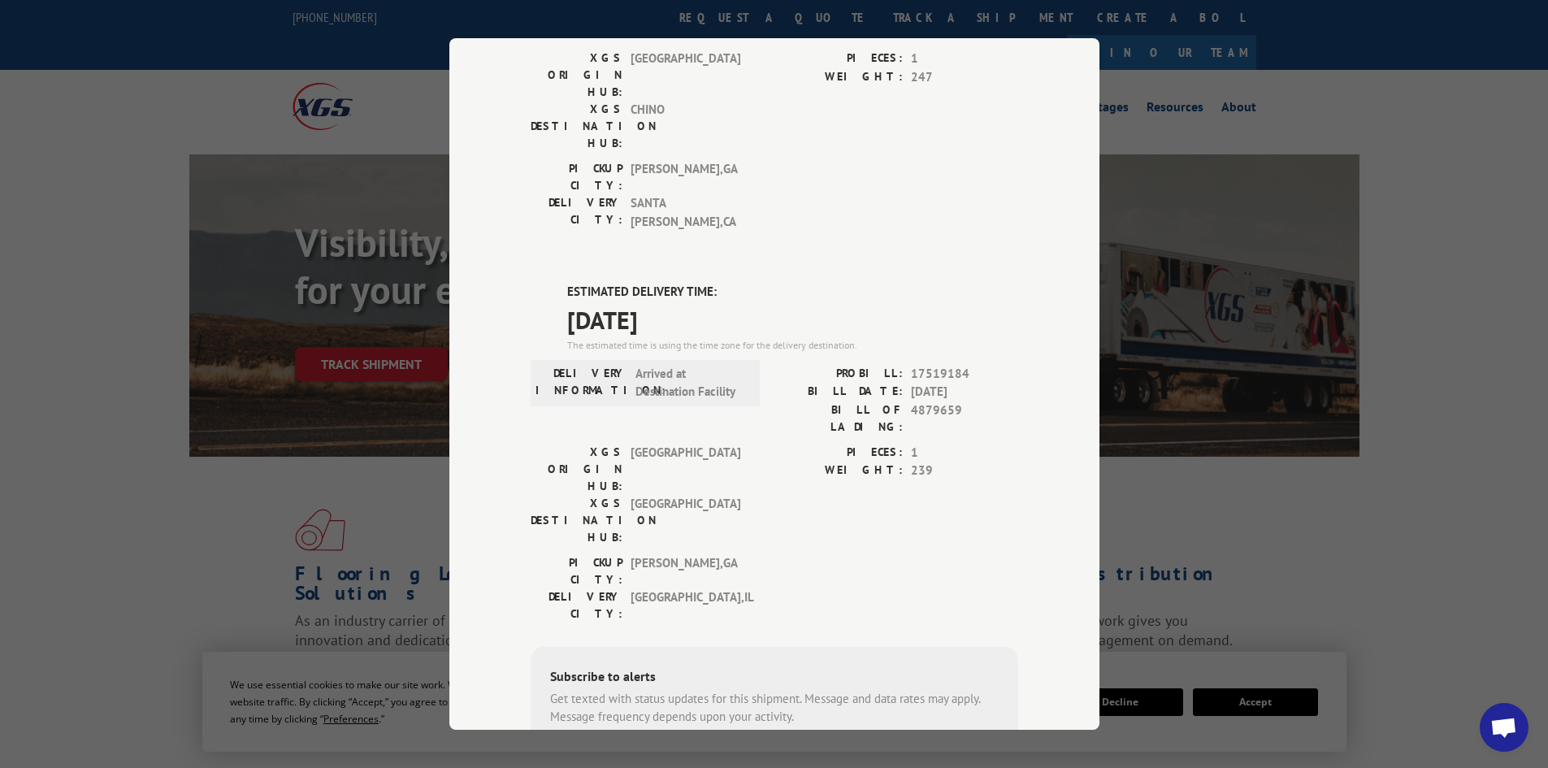
drag, startPoint x: 856, startPoint y: 115, endPoint x: 849, endPoint y: 89, distance: 26.2
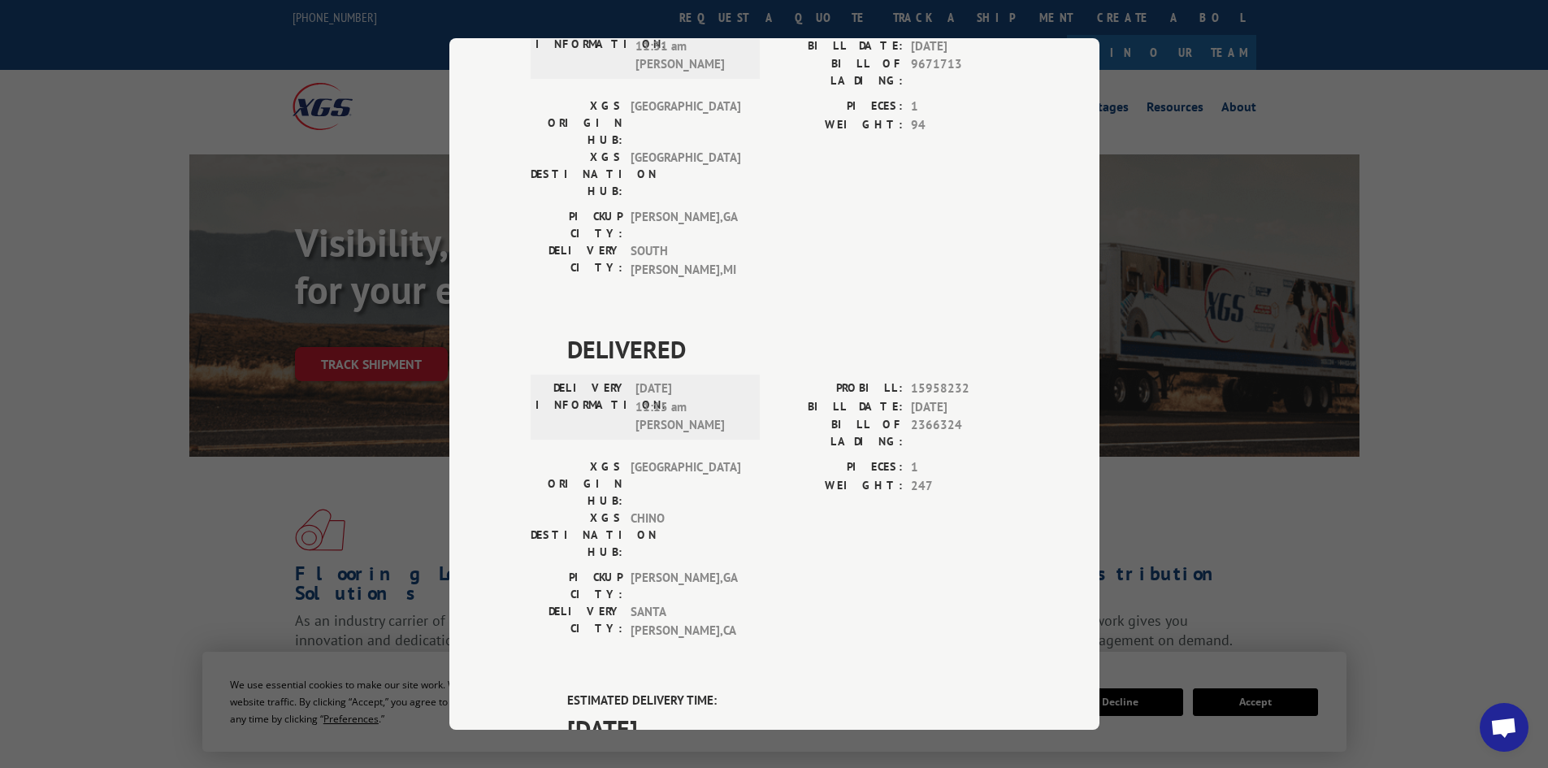
scroll to position [0, 0]
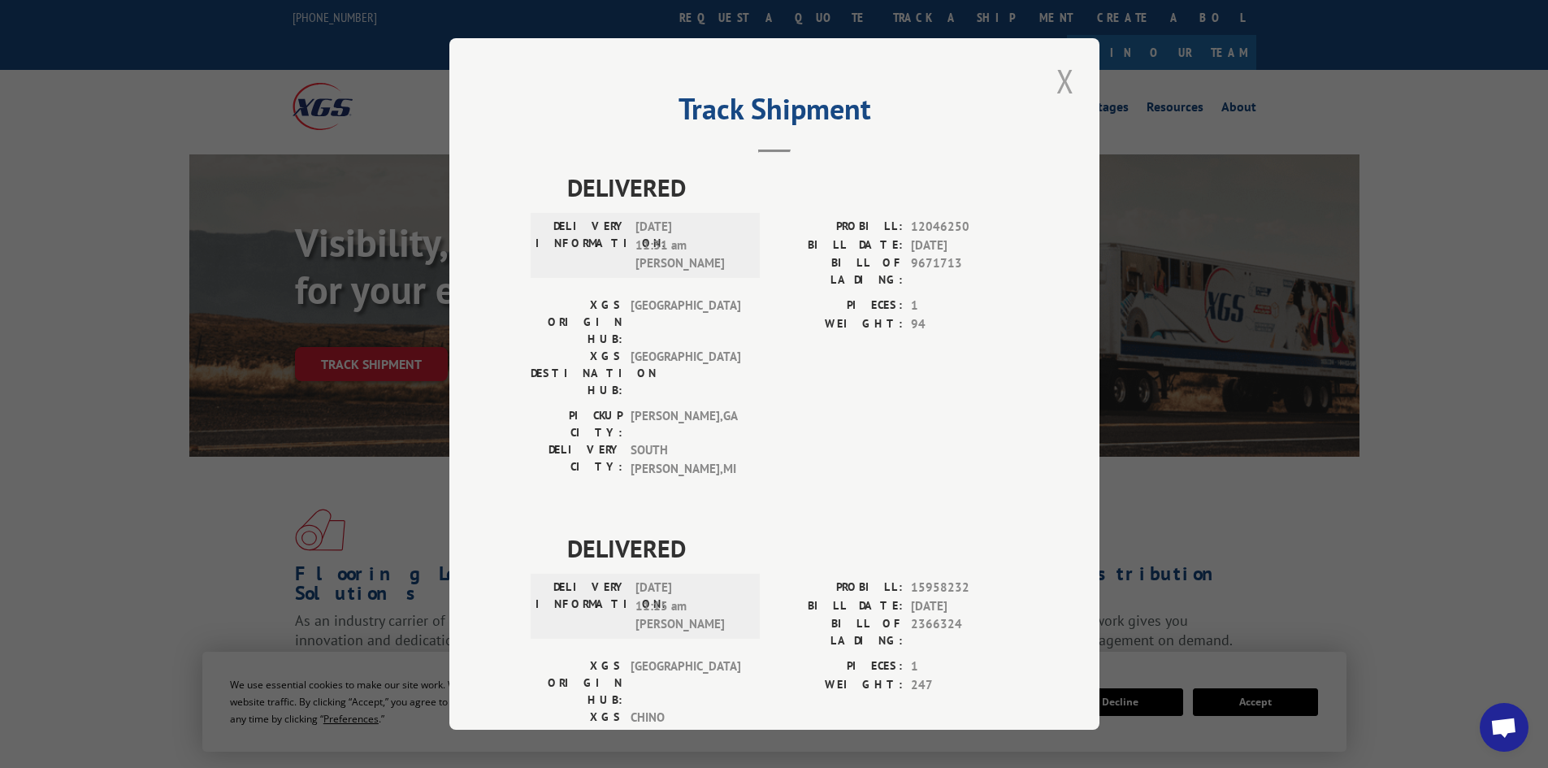
click at [1058, 86] on button "Close modal" at bounding box center [1066, 81] width 28 height 45
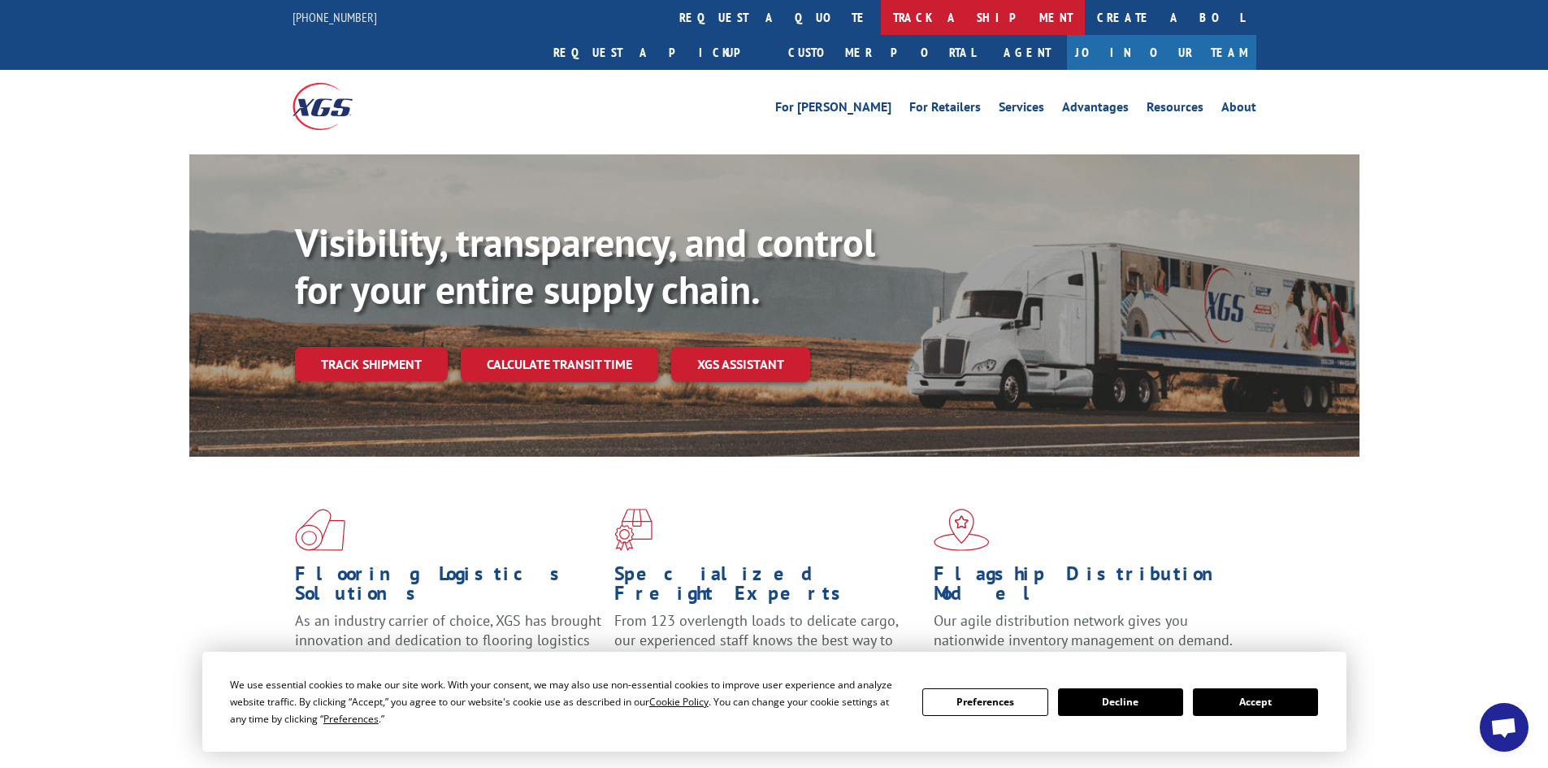
click at [881, 22] on link "track a shipment" at bounding box center [983, 17] width 204 height 35
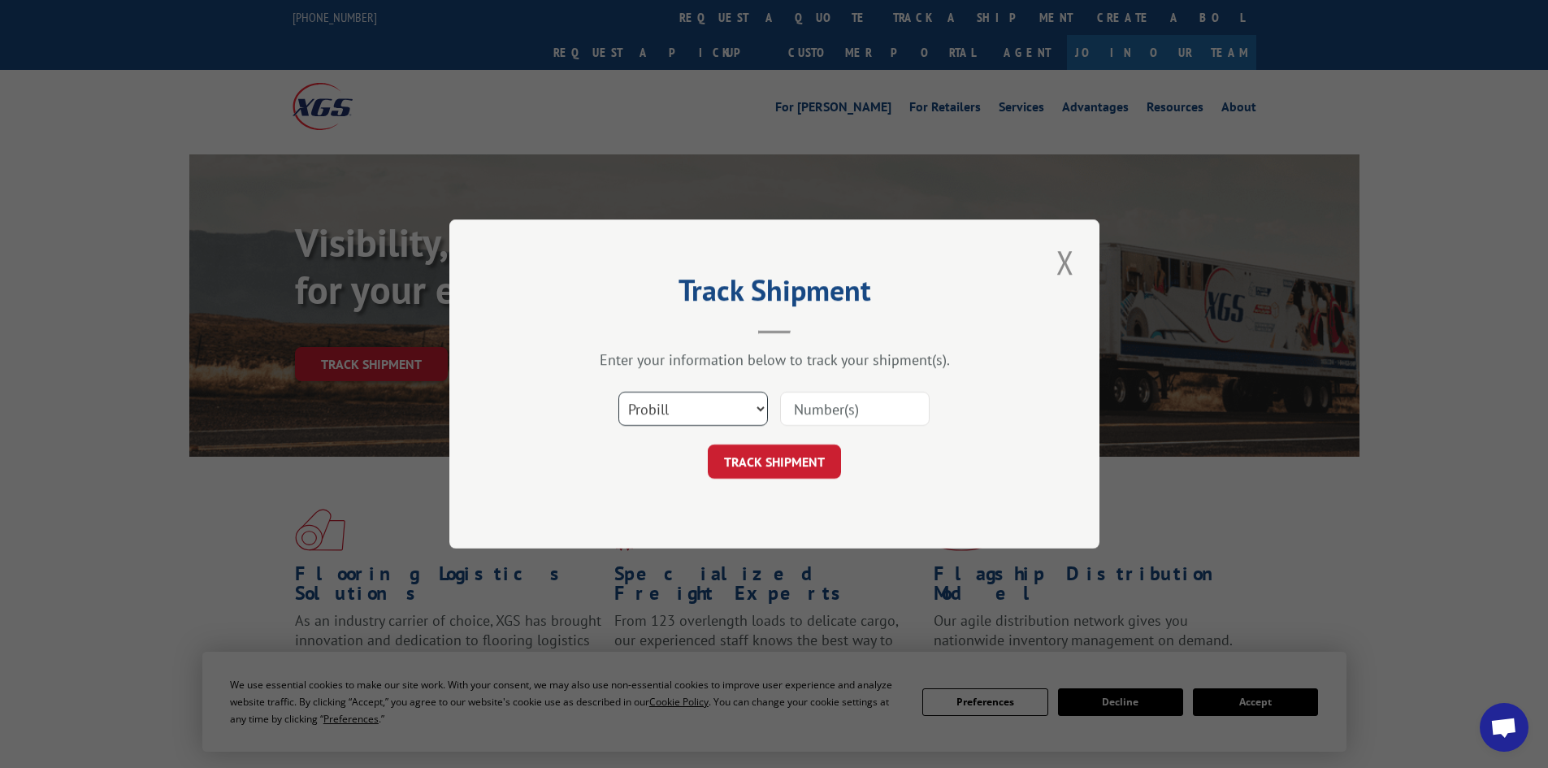
click at [666, 406] on select "Select category... Probill BOL PO" at bounding box center [694, 409] width 150 height 34
select select "po"
click at [619, 392] on select "Select category... Probill BOL PO" at bounding box center [694, 409] width 150 height 34
click at [853, 384] on div "Enter your information below to track your shipment(s). Select category... Prob…" at bounding box center [775, 414] width 488 height 128
click at [828, 409] on input at bounding box center [855, 409] width 150 height 34
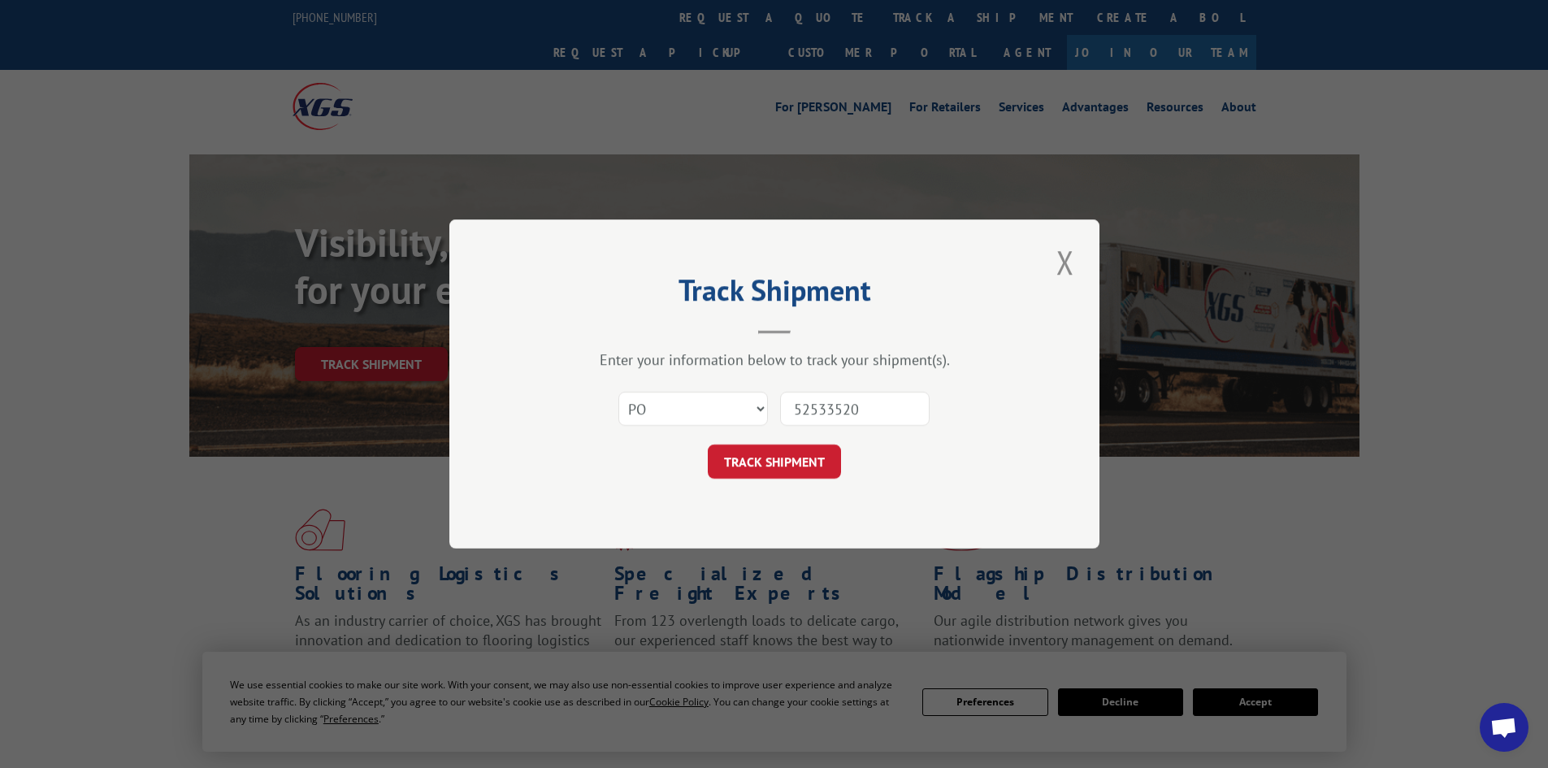
type input "52533520"
click at [708, 445] on button "TRACK SHIPMENT" at bounding box center [774, 462] width 133 height 34
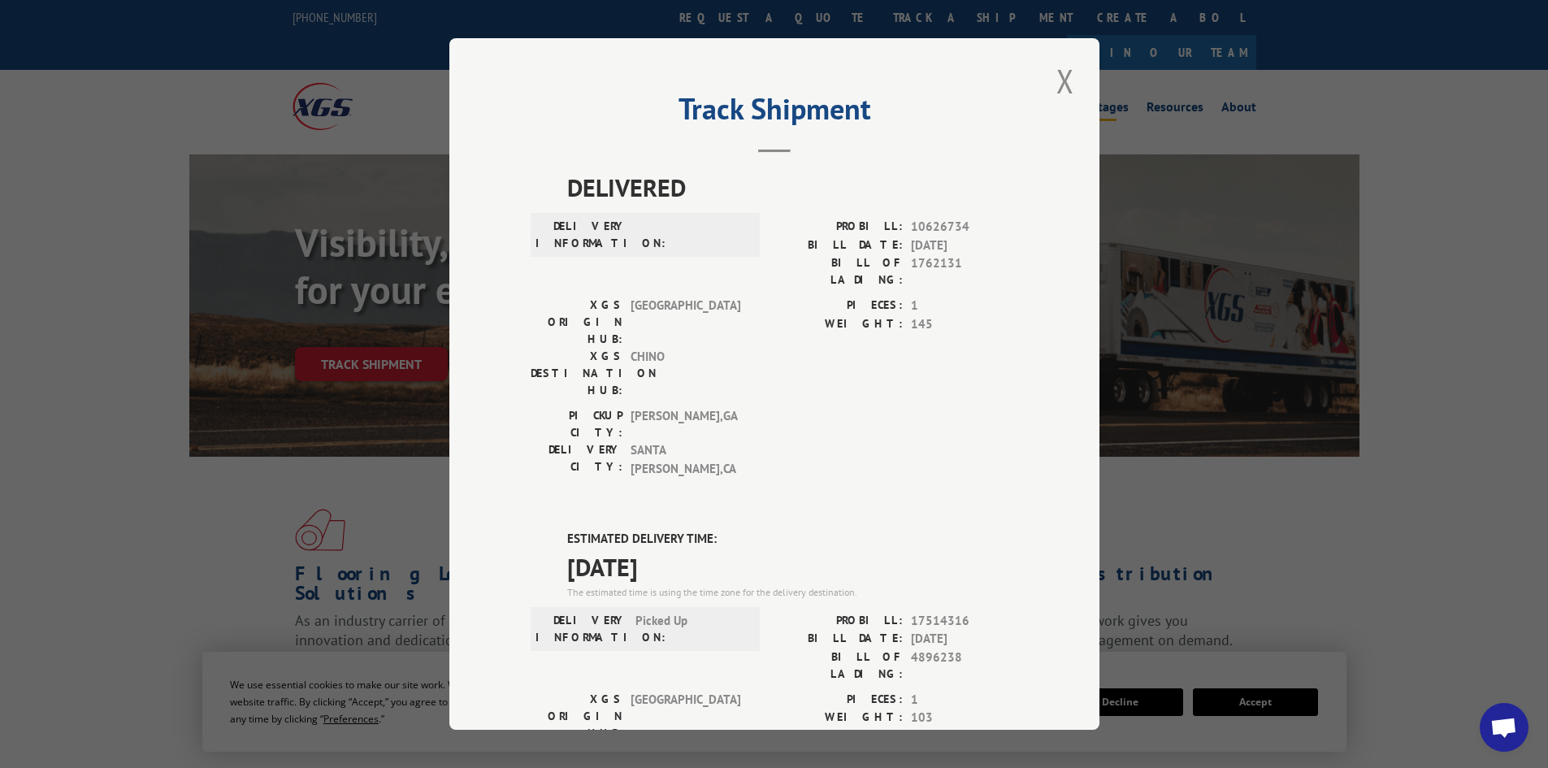
click at [1067, 71] on button "Close modal" at bounding box center [1066, 81] width 28 height 45
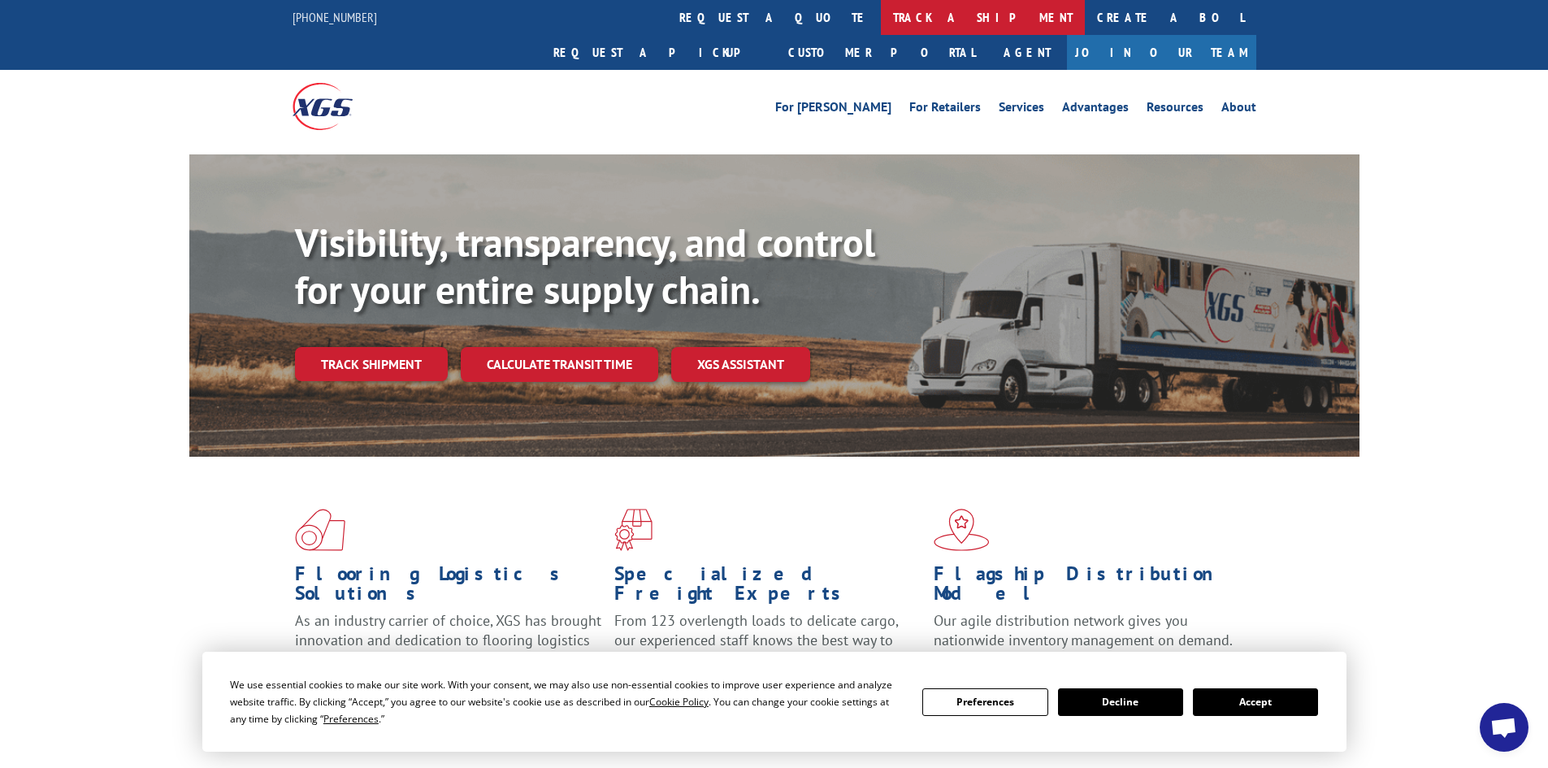
click at [881, 18] on link "track a shipment" at bounding box center [983, 17] width 204 height 35
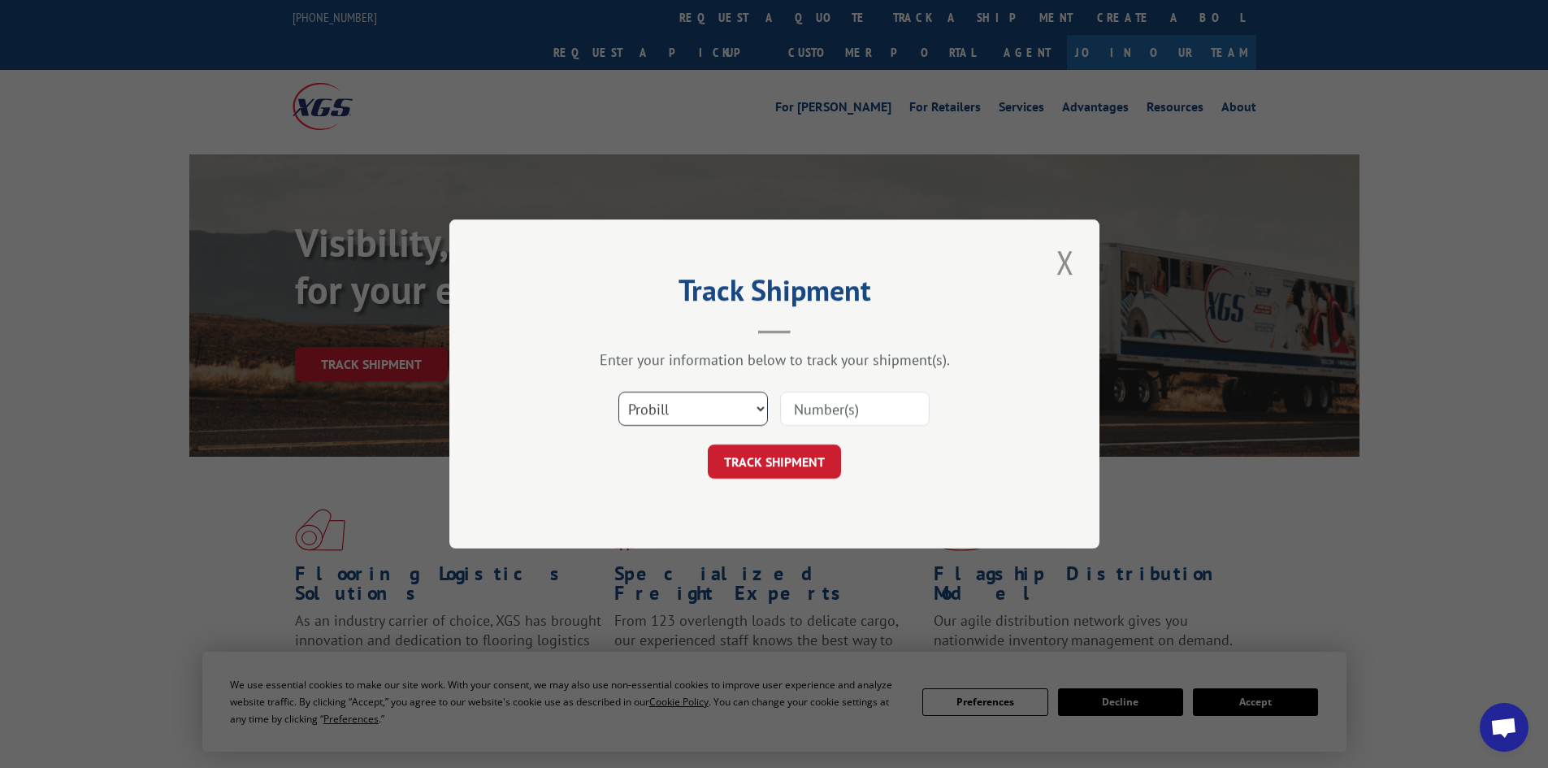
click at [691, 406] on select "Select category... Probill BOL PO" at bounding box center [694, 409] width 150 height 34
select select "po"
click at [619, 392] on select "Select category... Probill BOL PO" at bounding box center [694, 409] width 150 height 34
click at [863, 413] on input at bounding box center [855, 409] width 150 height 34
type input "52533541"
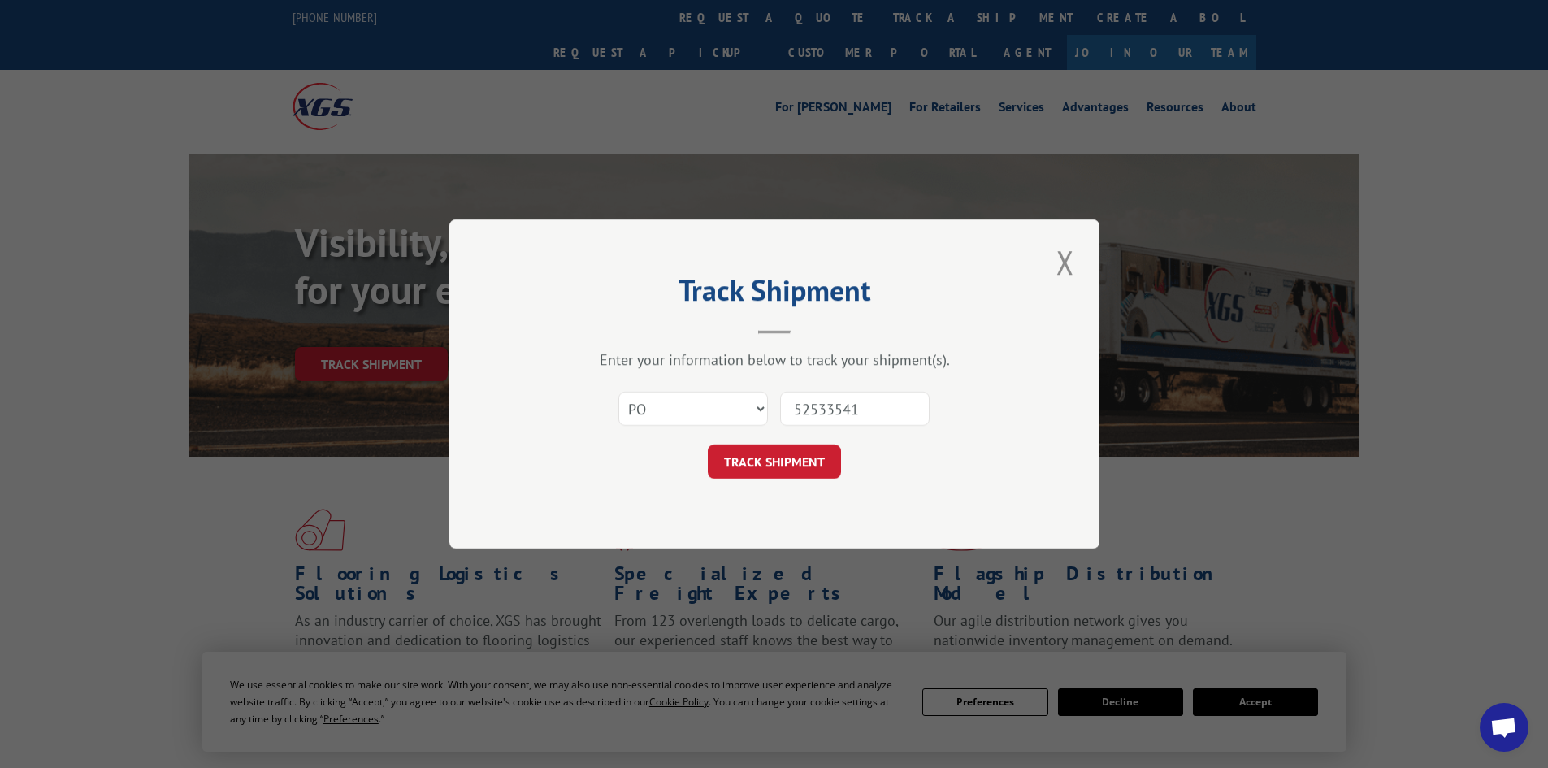
click at [708, 445] on button "TRACK SHIPMENT" at bounding box center [774, 462] width 133 height 34
